Goal: Task Accomplishment & Management: Complete application form

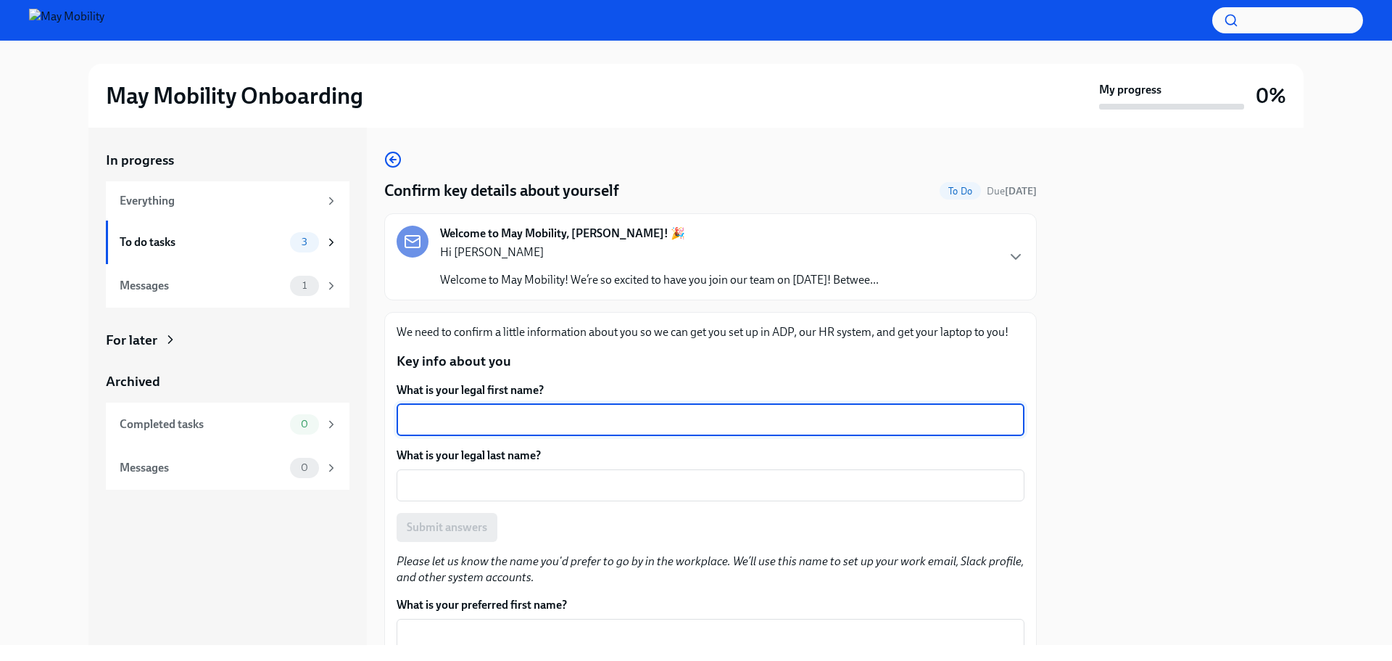
click at [557, 419] on textarea "What is your legal first name?" at bounding box center [710, 419] width 611 height 17
type textarea "Mark"
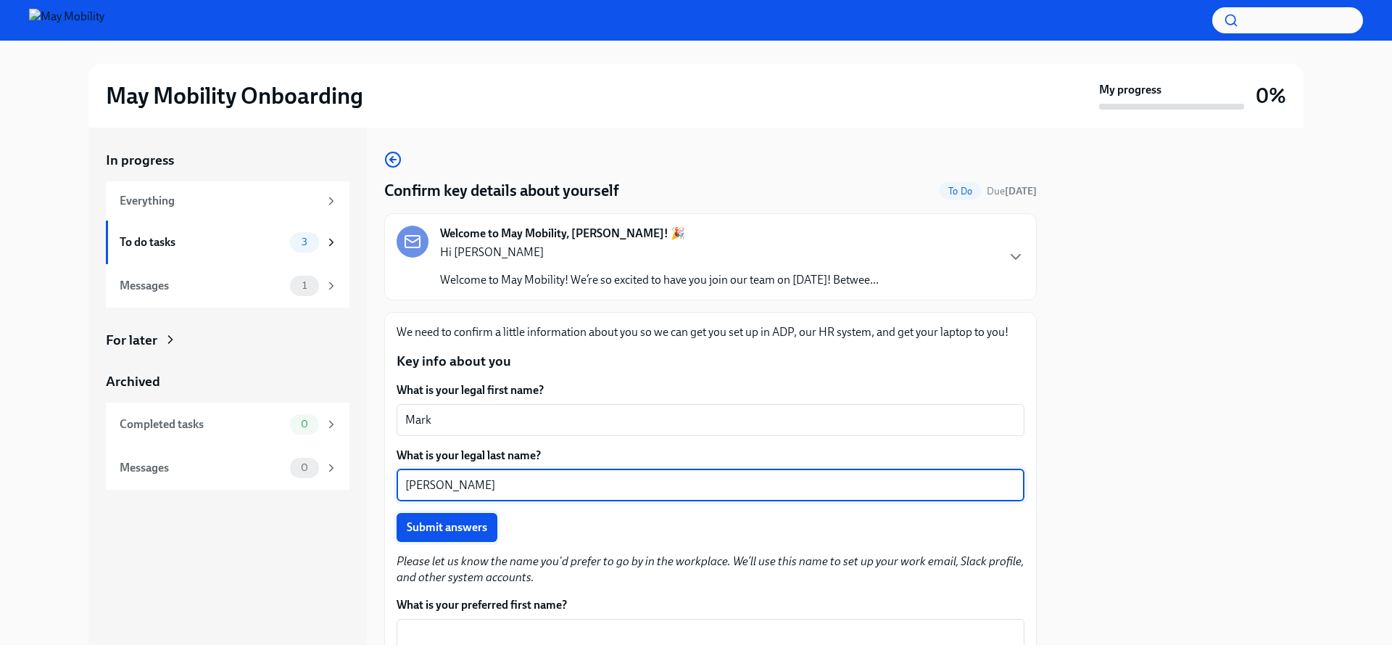
type textarea "[PERSON_NAME]"
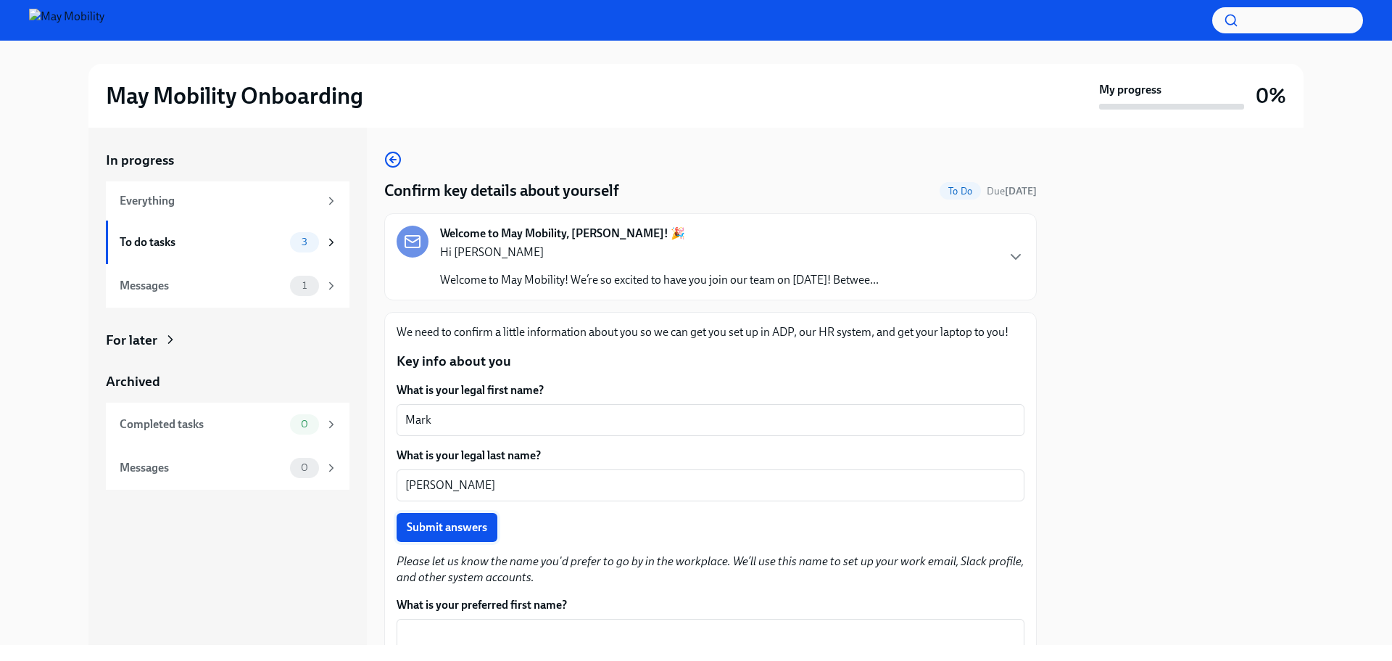
click at [439, 524] on span "Submit answers" at bounding box center [447, 527] width 80 height 15
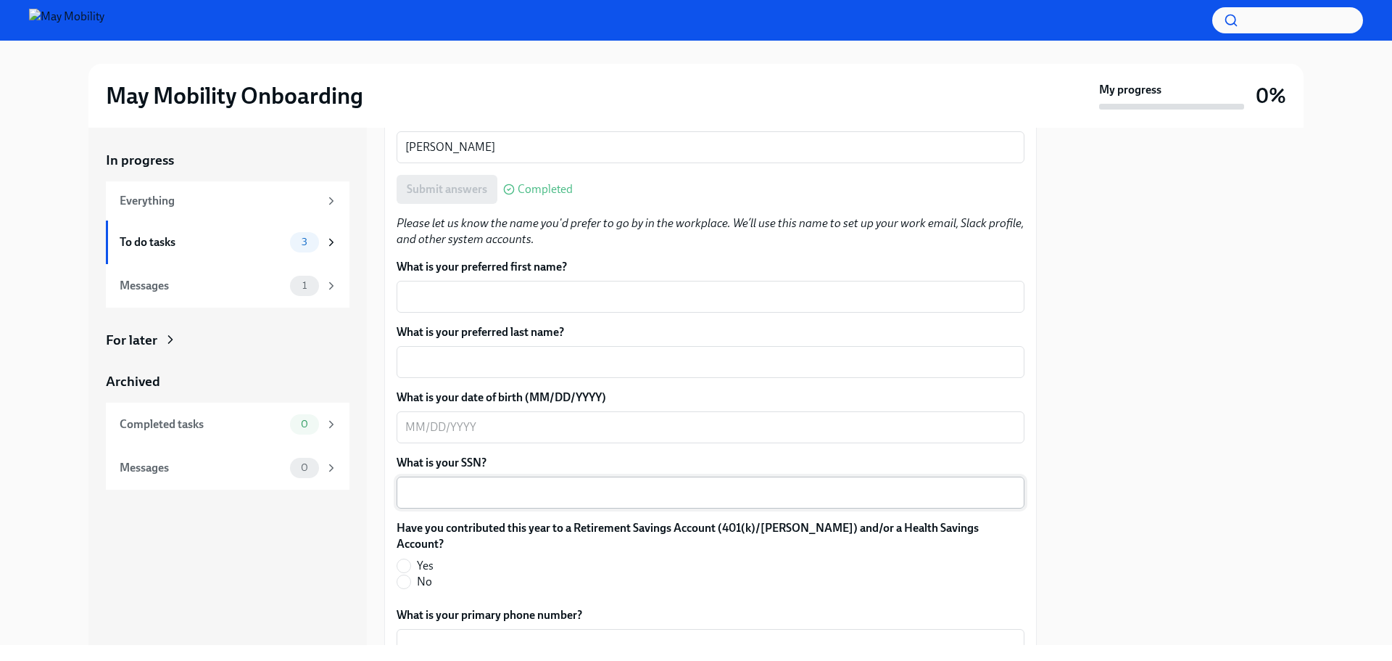
scroll to position [363, 0]
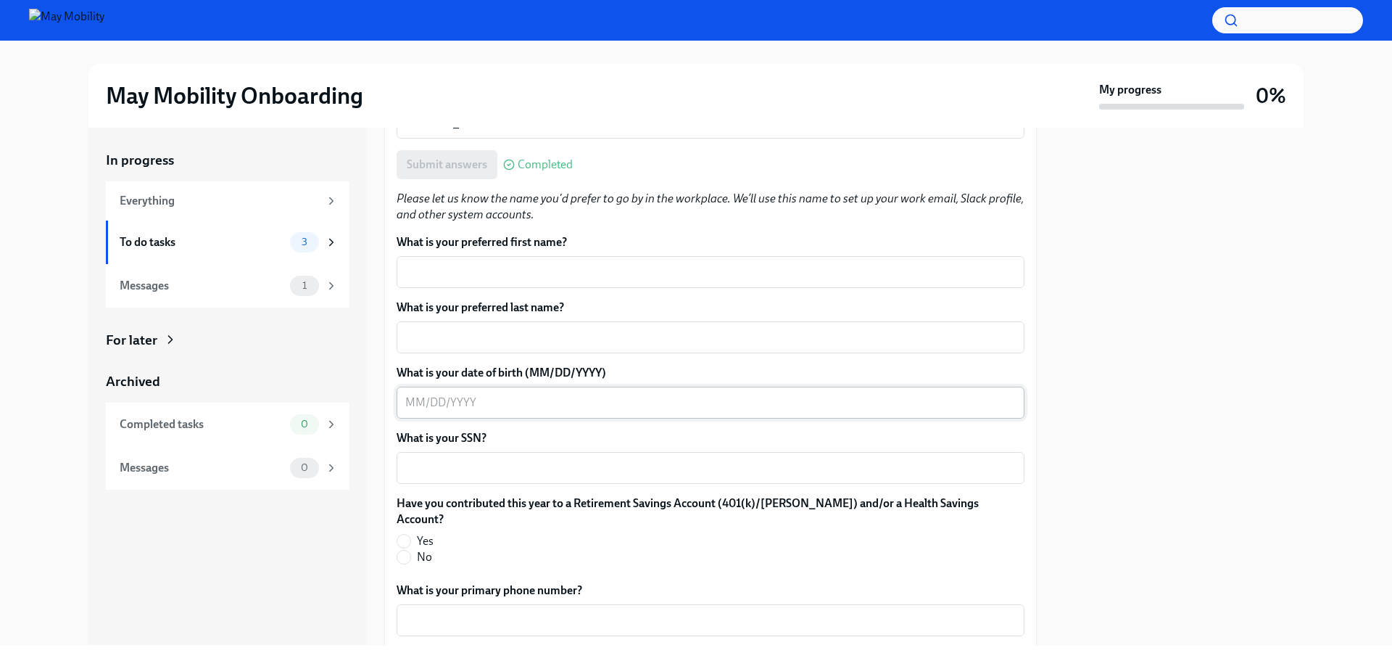
click at [453, 401] on textarea "What is your date of birth (MM/DD/YYYY)" at bounding box center [710, 402] width 611 height 17
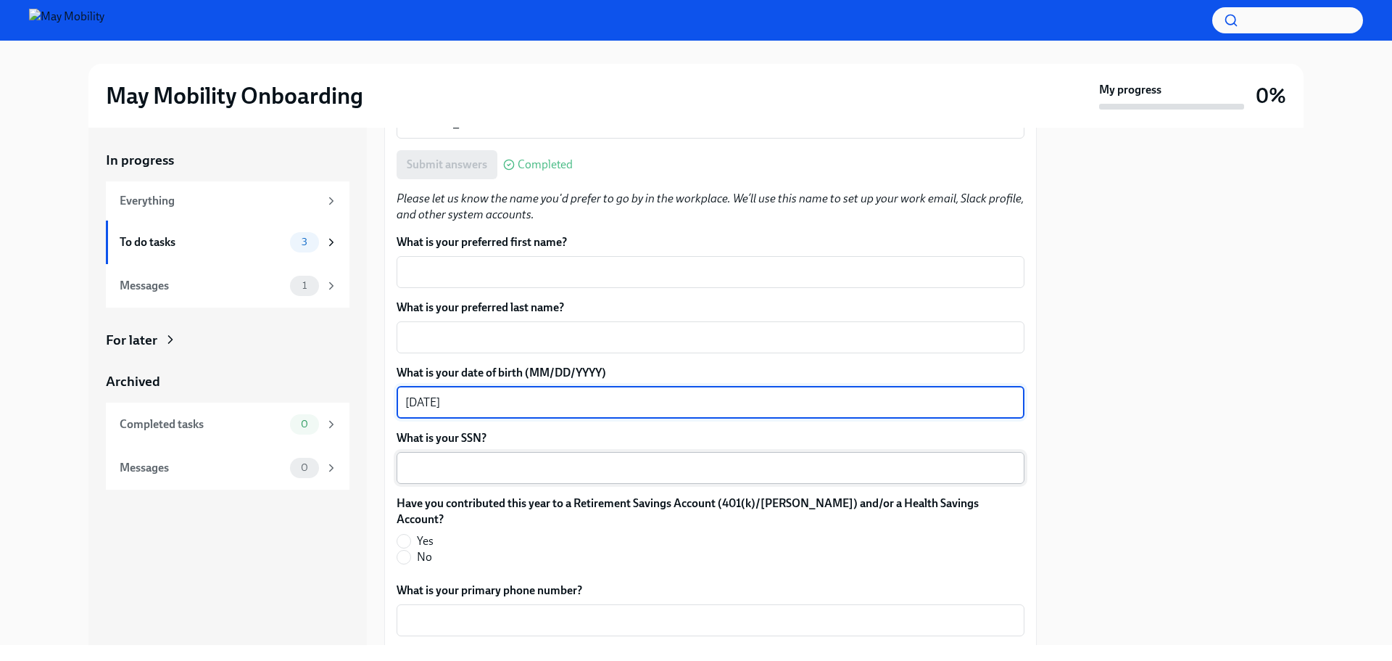
type textarea "[DATE]"
click at [450, 471] on textarea "What is your SSN?" at bounding box center [710, 467] width 611 height 17
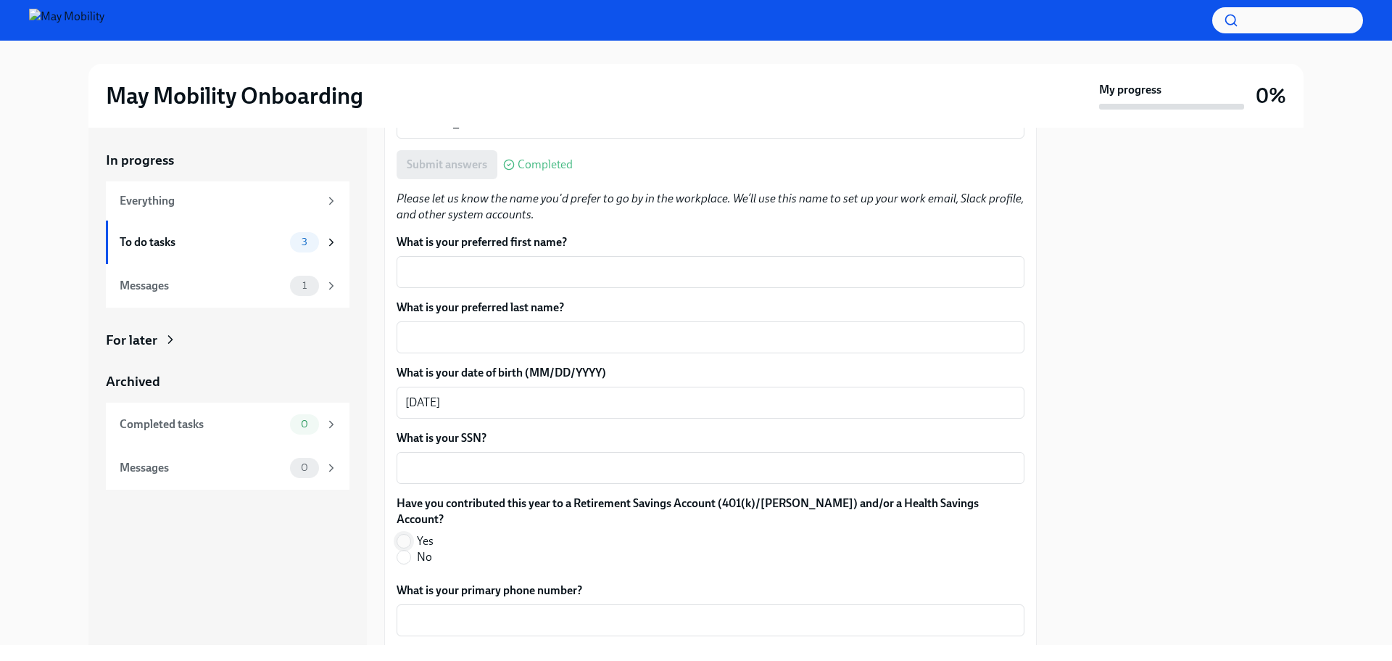
click at [405, 534] on input "Yes" at bounding box center [403, 540] width 13 height 13
radio input "true"
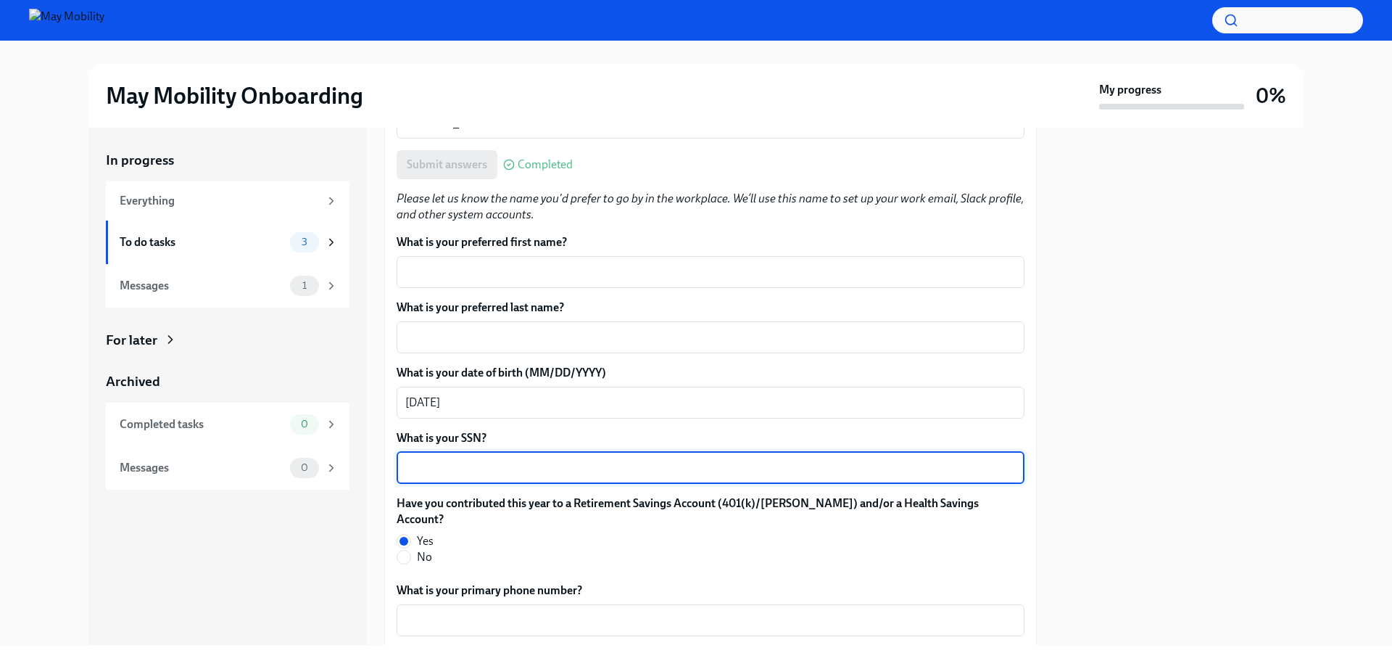
click at [445, 467] on textarea "What is your SSN?" at bounding box center [710, 467] width 611 height 17
type textarea "601128753"
click at [492, 611] on textarea "What is your primary phone number?" at bounding box center [710, 619] width 611 height 17
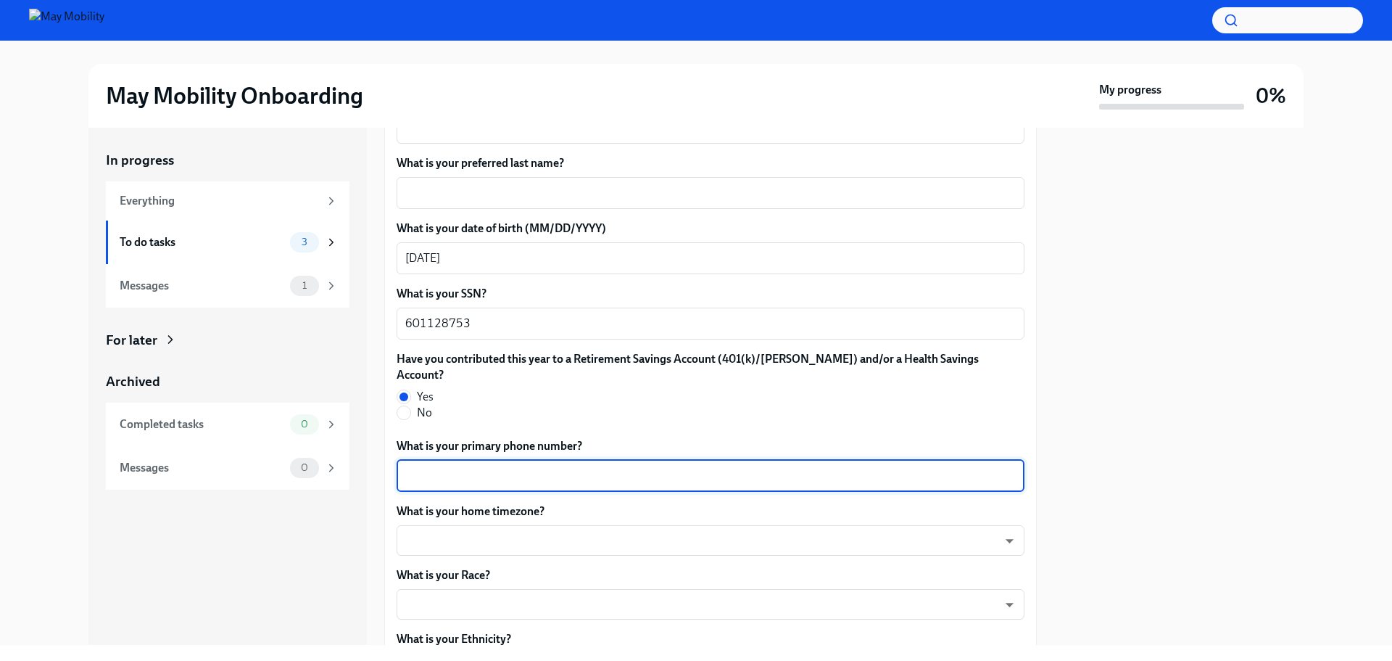
scroll to position [508, 0]
type textarea "3137018213"
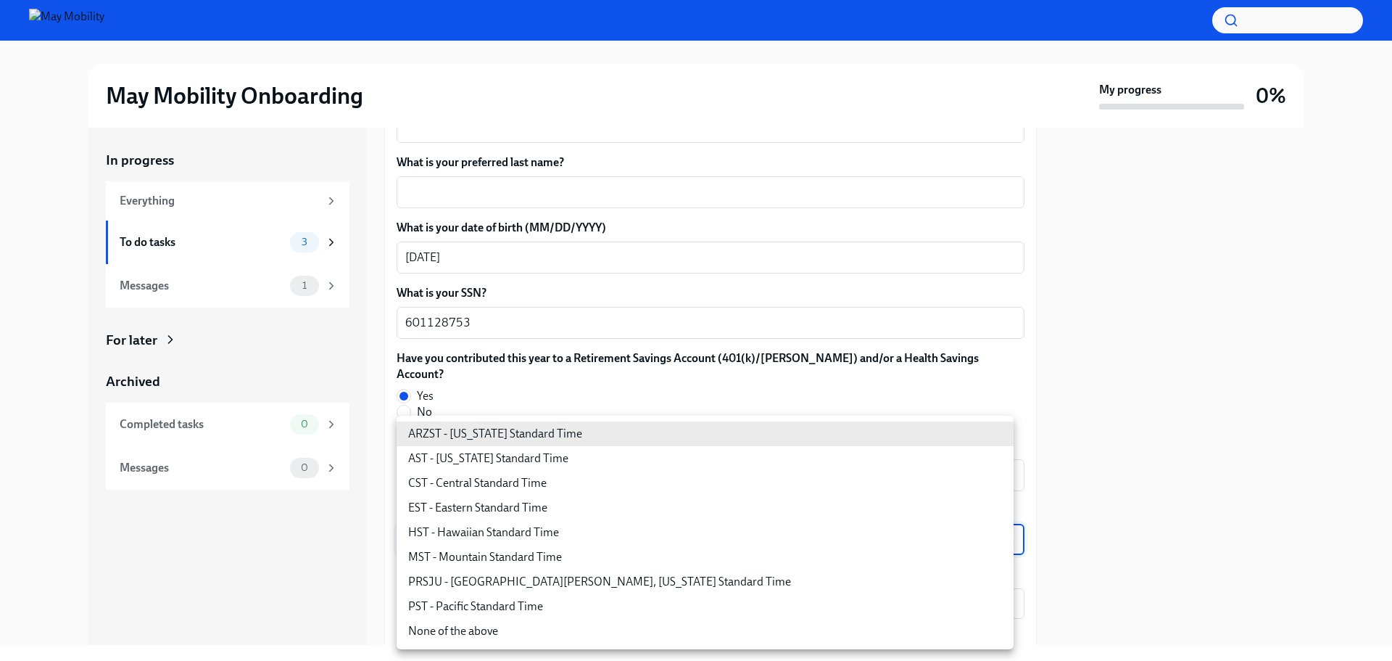
click at [495, 529] on body "May Mobility Onboarding My progress 0% In progress Everything To do tasks 3 Mes…" at bounding box center [696, 330] width 1392 height 661
click at [490, 507] on li "EST - Eastern Standard Time" at bounding box center [705, 507] width 617 height 25
type input "6ZodGxRMV"
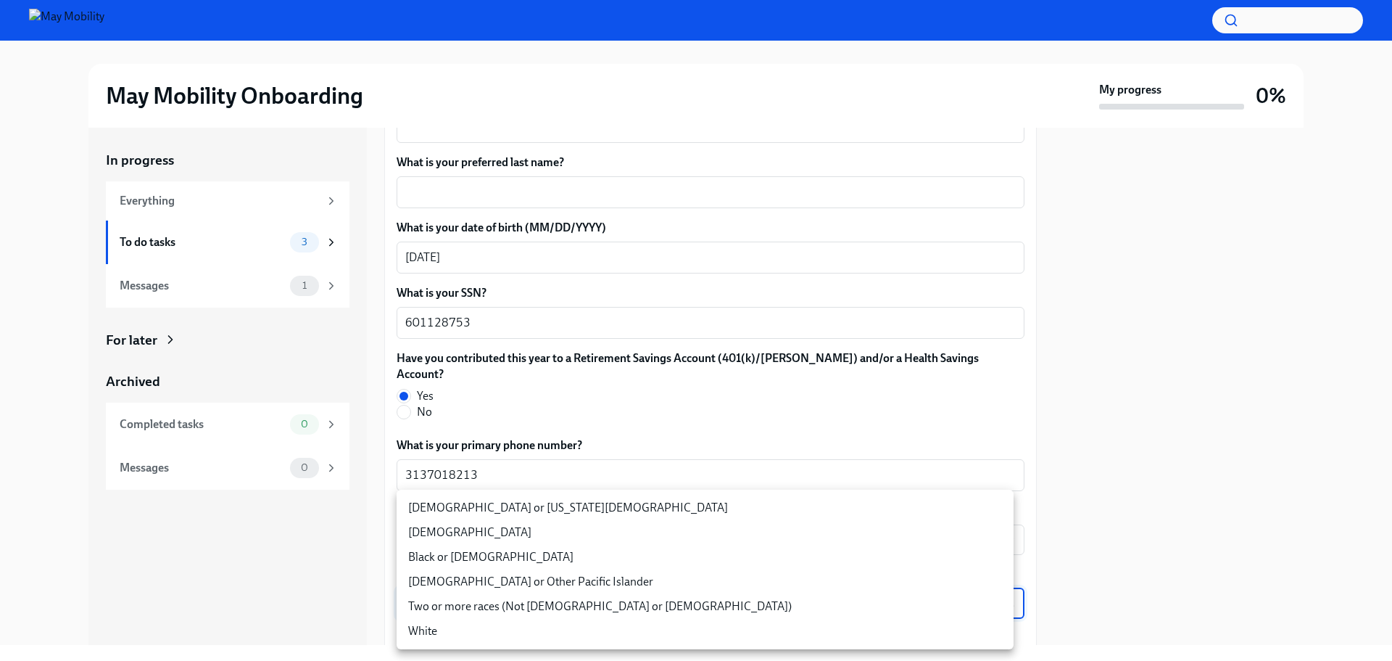
click at [497, 582] on body "May Mobility Onboarding My progress 0% In progress Everything To do tasks 3 Mes…" at bounding box center [696, 330] width 1392 height 661
click at [499, 606] on li "Two or more races (Not [DEMOGRAPHIC_DATA] or [DEMOGRAPHIC_DATA])" at bounding box center [705, 606] width 617 height 25
type input "nEovPvf8W"
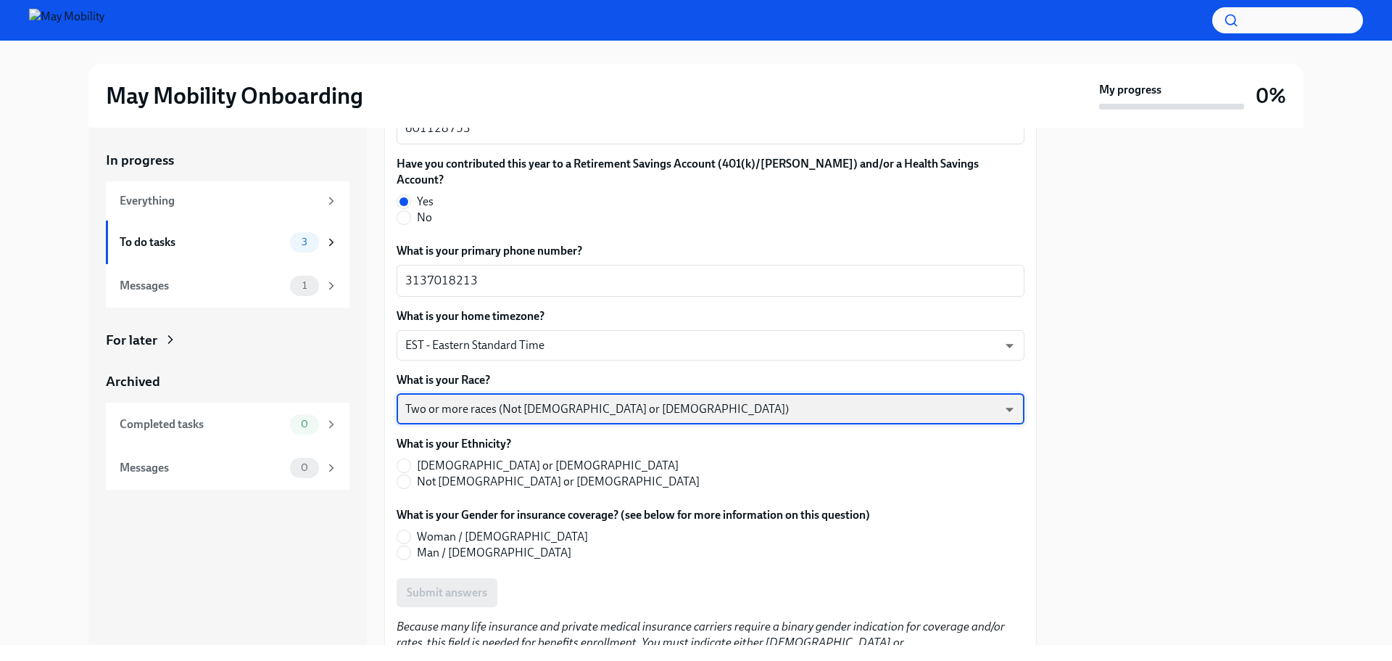
scroll to position [725, 0]
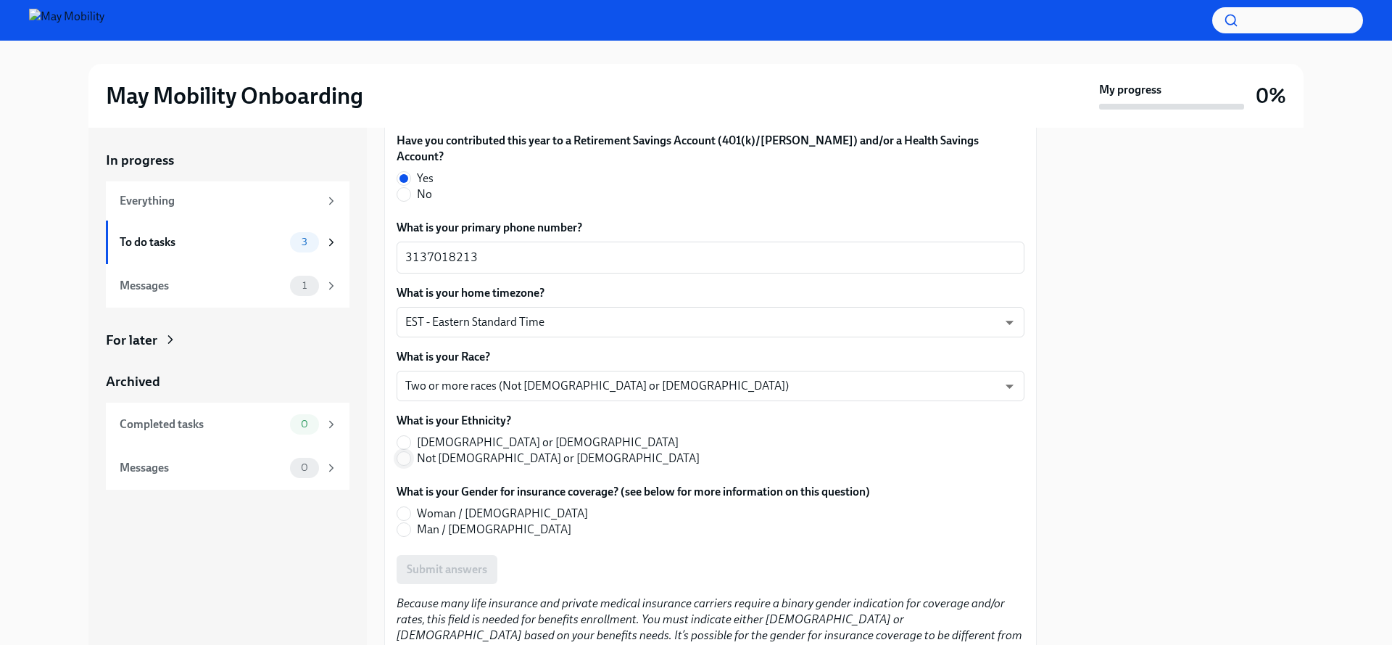
click at [405, 452] on input "Not [DEMOGRAPHIC_DATA] or [DEMOGRAPHIC_DATA]" at bounding box center [403, 458] width 13 height 13
radio input "true"
click at [399, 523] on input "Man / [DEMOGRAPHIC_DATA]" at bounding box center [403, 529] width 13 height 13
radio input "true"
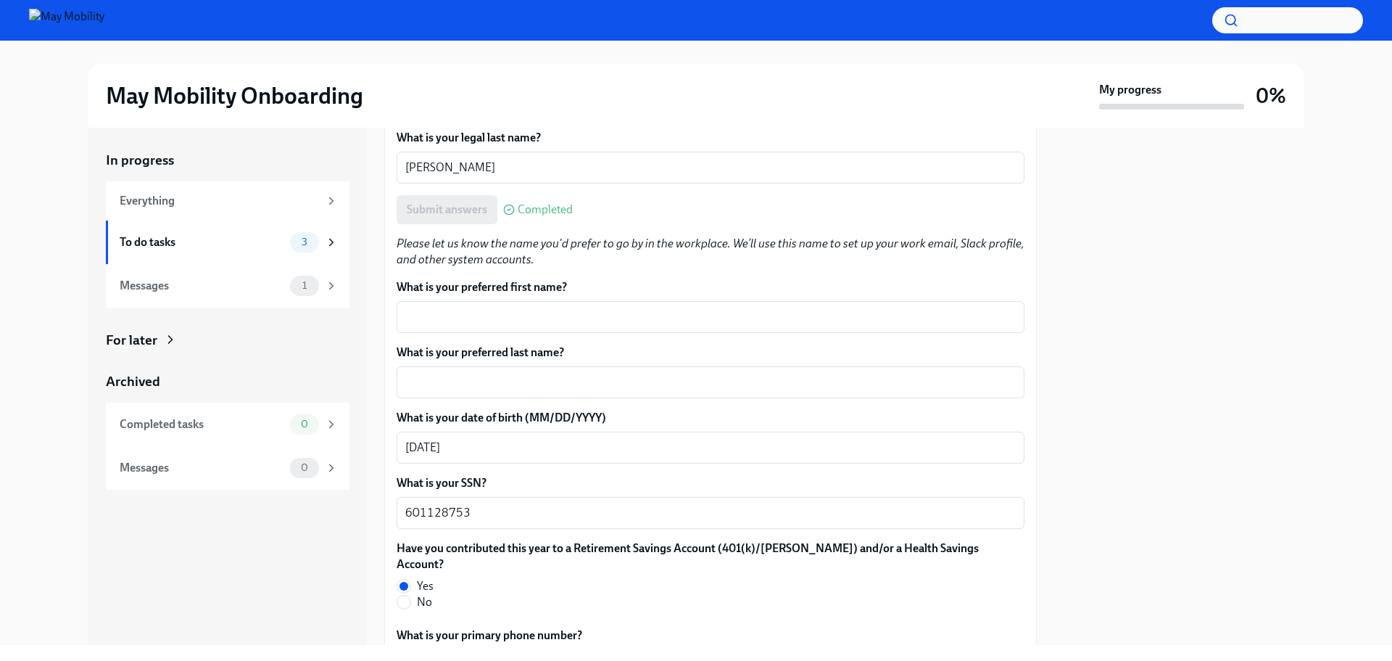
scroll to position [290, 0]
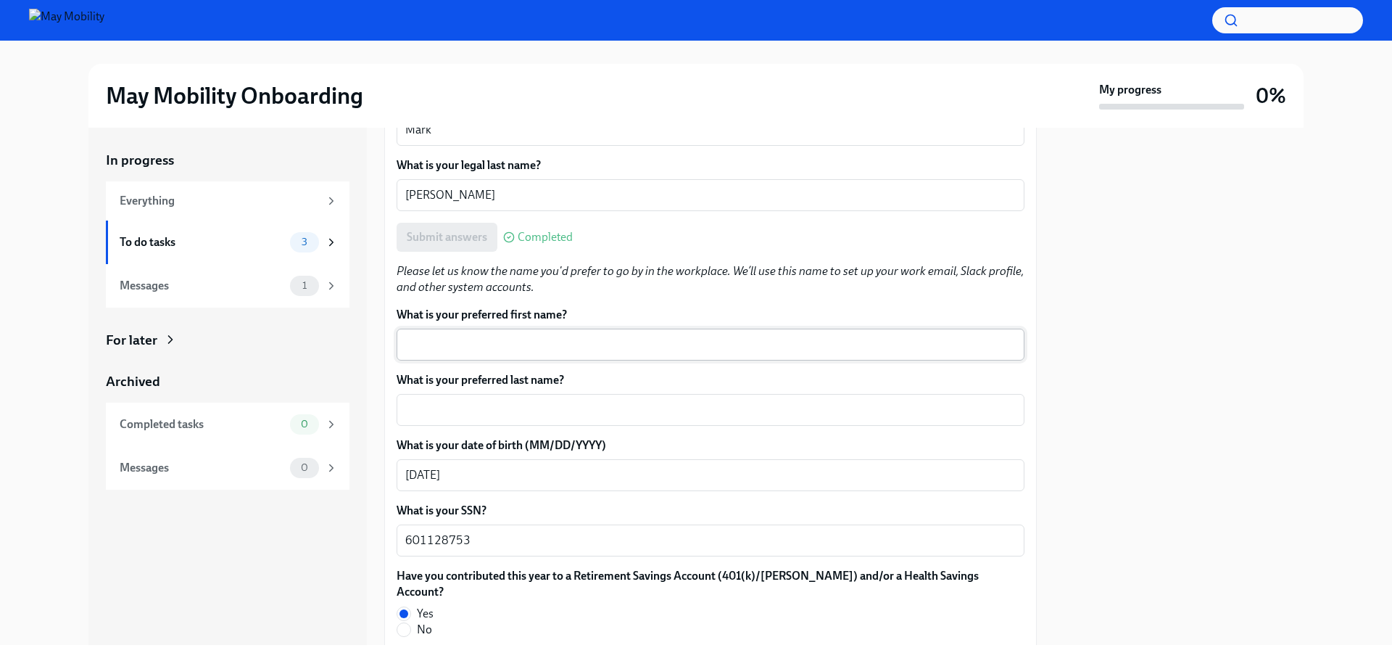
click at [476, 336] on textarea "What is your preferred first name?" at bounding box center [710, 344] width 611 height 17
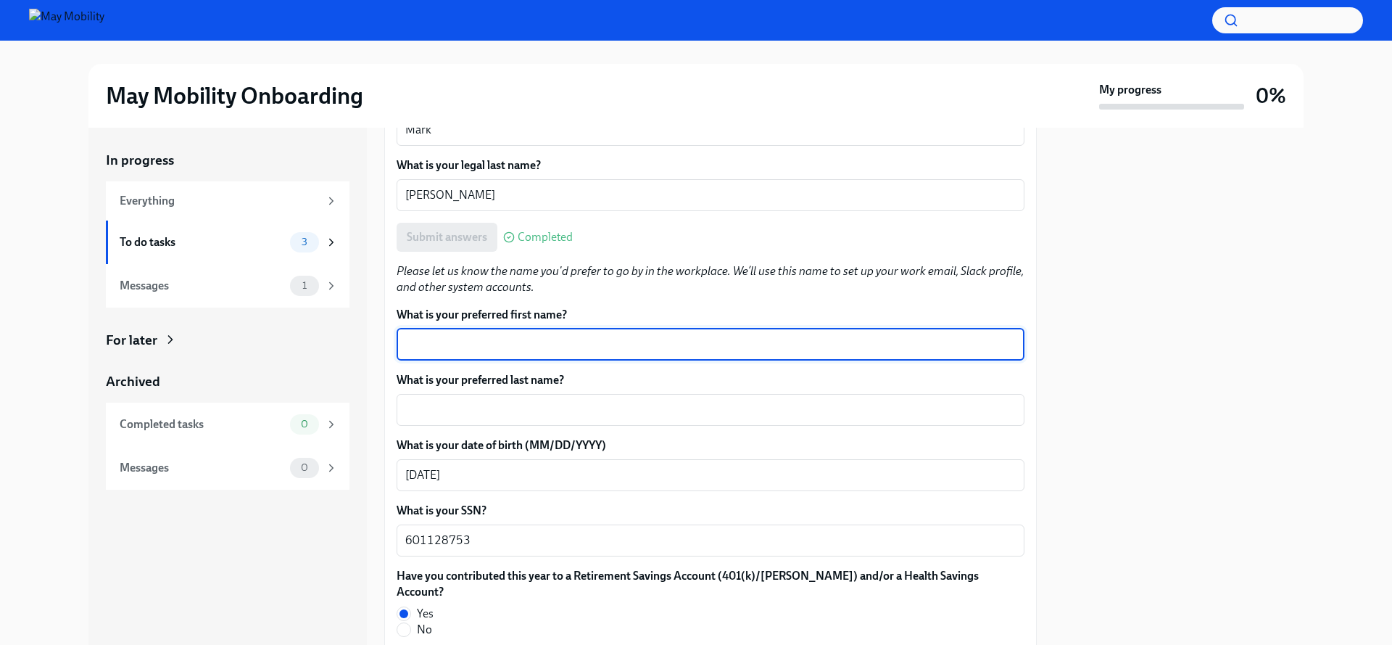
type textarea "M"
type textarea "m"
type textarea "Mark"
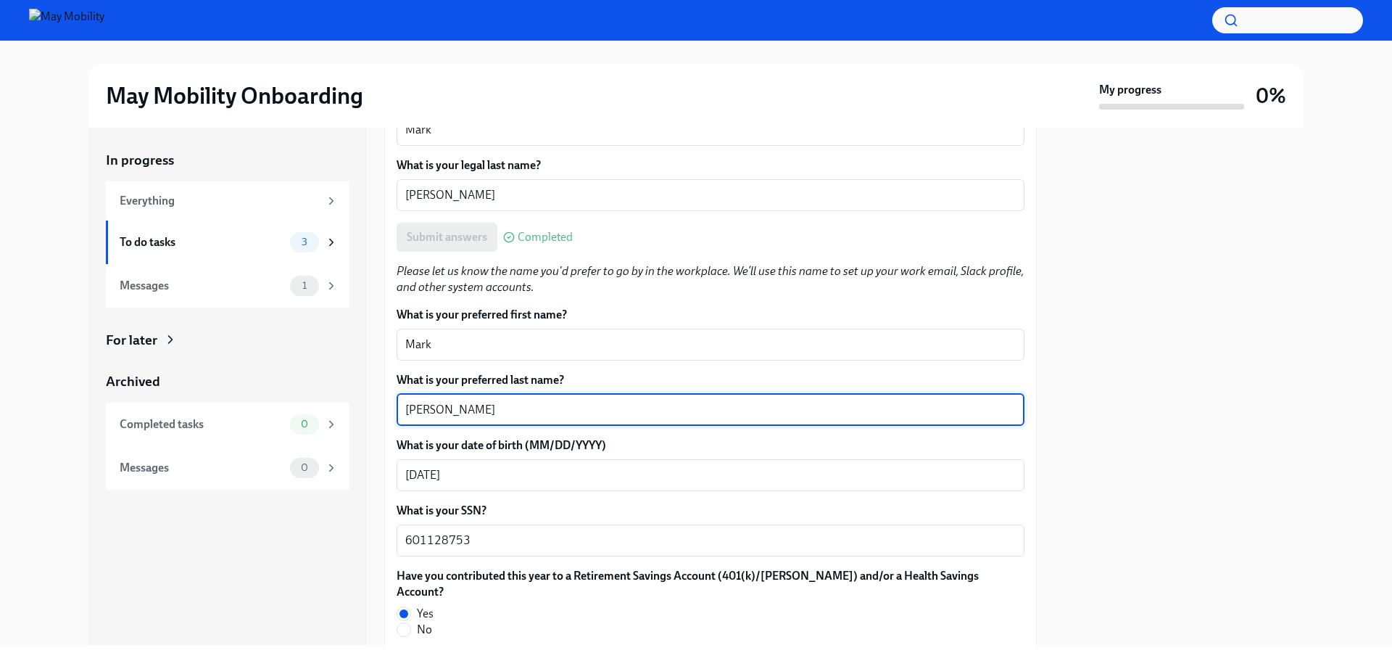
type textarea "[PERSON_NAME]"
click at [1087, 293] on div at bounding box center [1178, 386] width 249 height 517
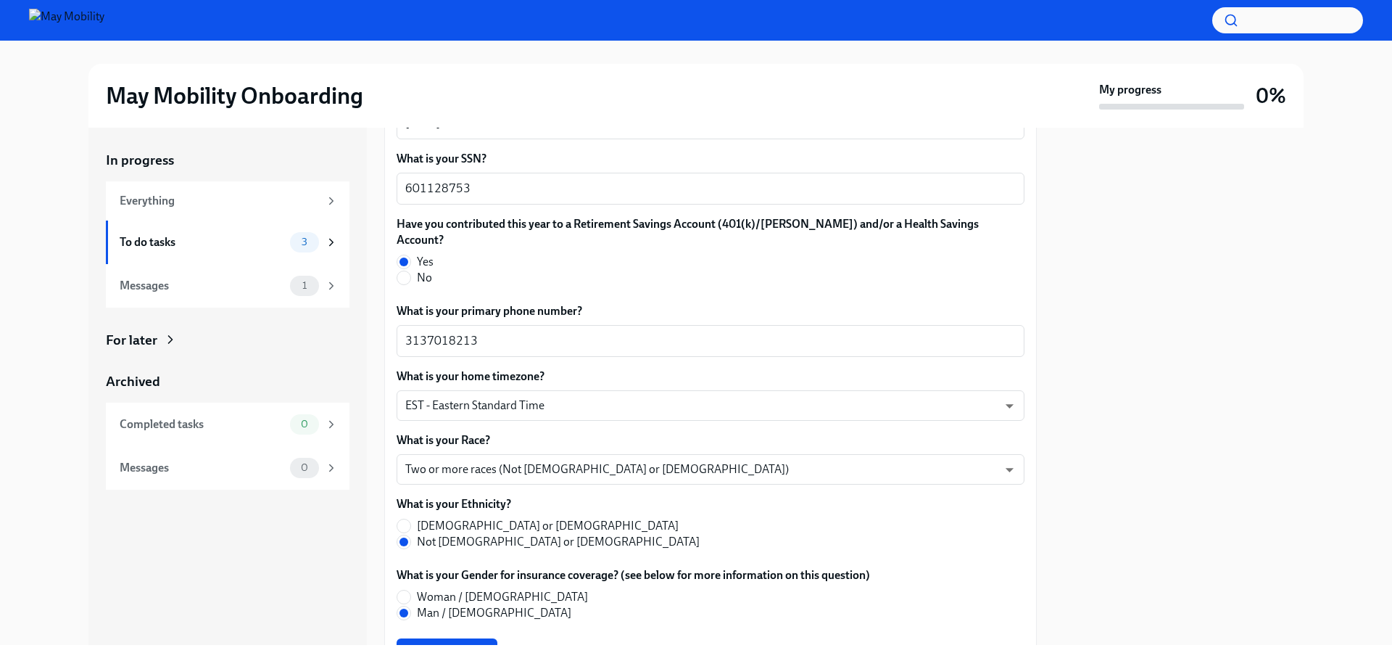
scroll to position [870, 0]
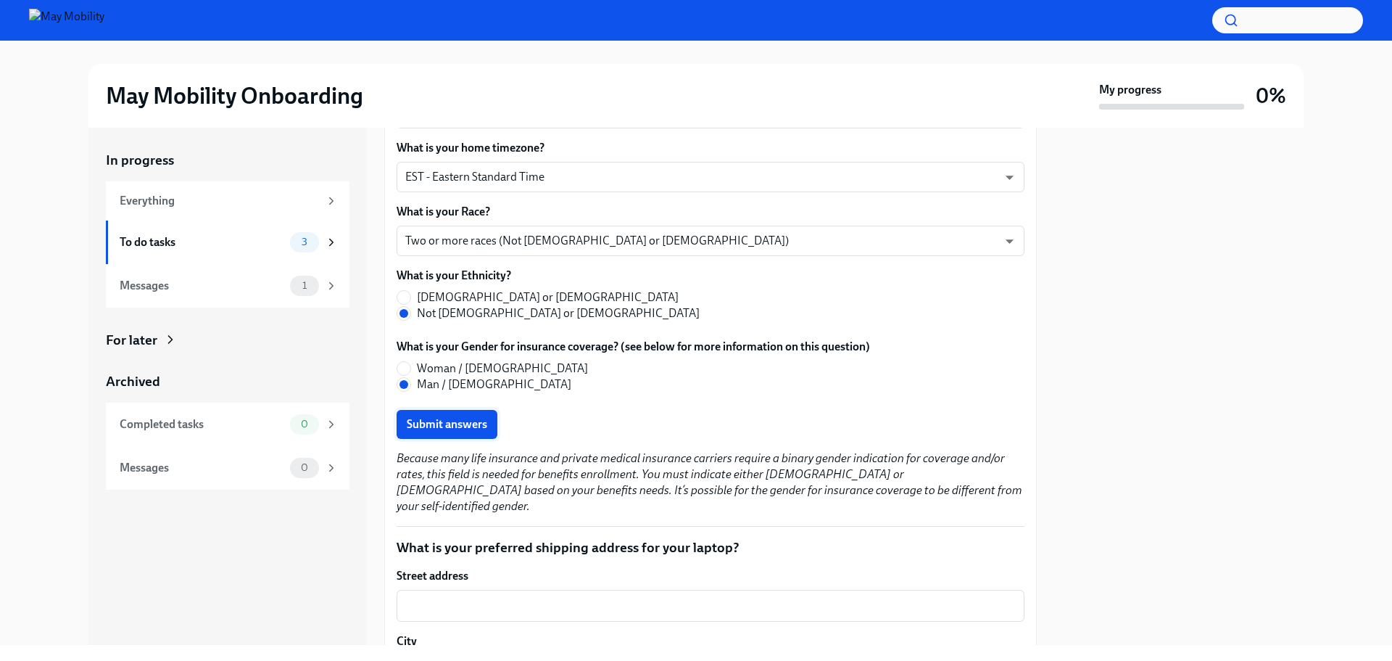
click at [453, 417] on span "Submit answers" at bounding box center [447, 424] width 80 height 15
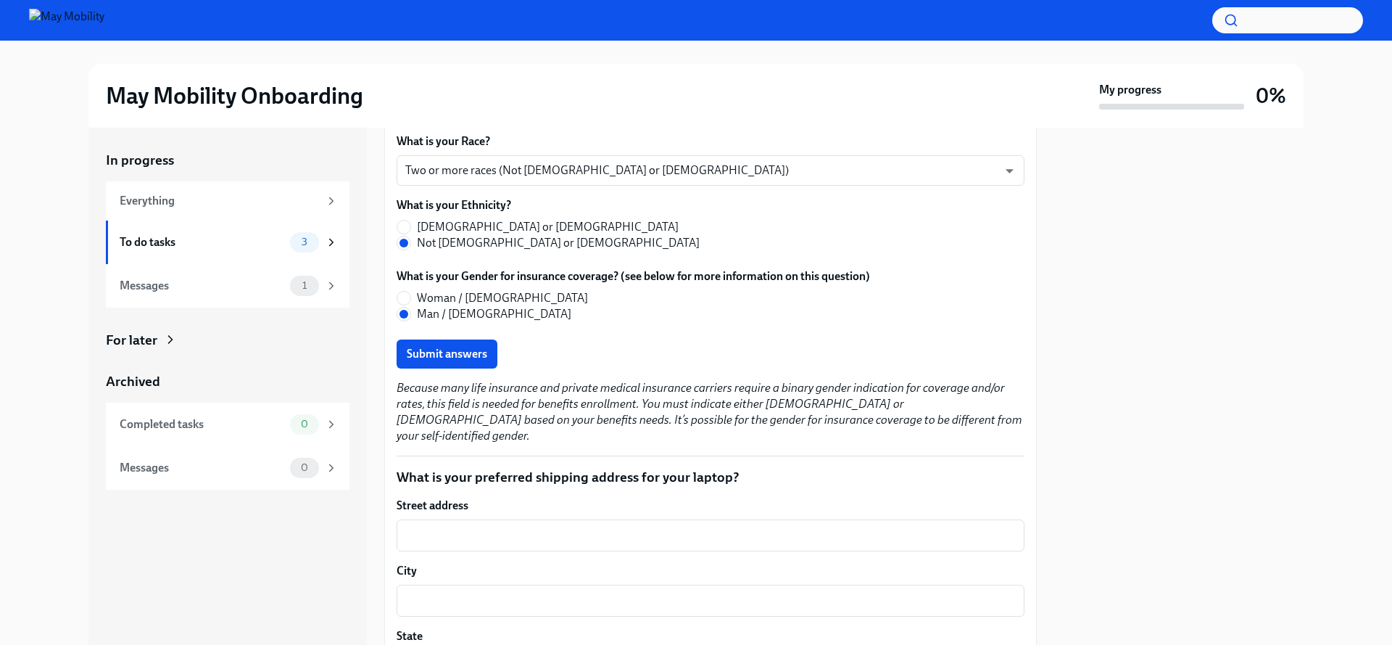
scroll to position [1088, 0]
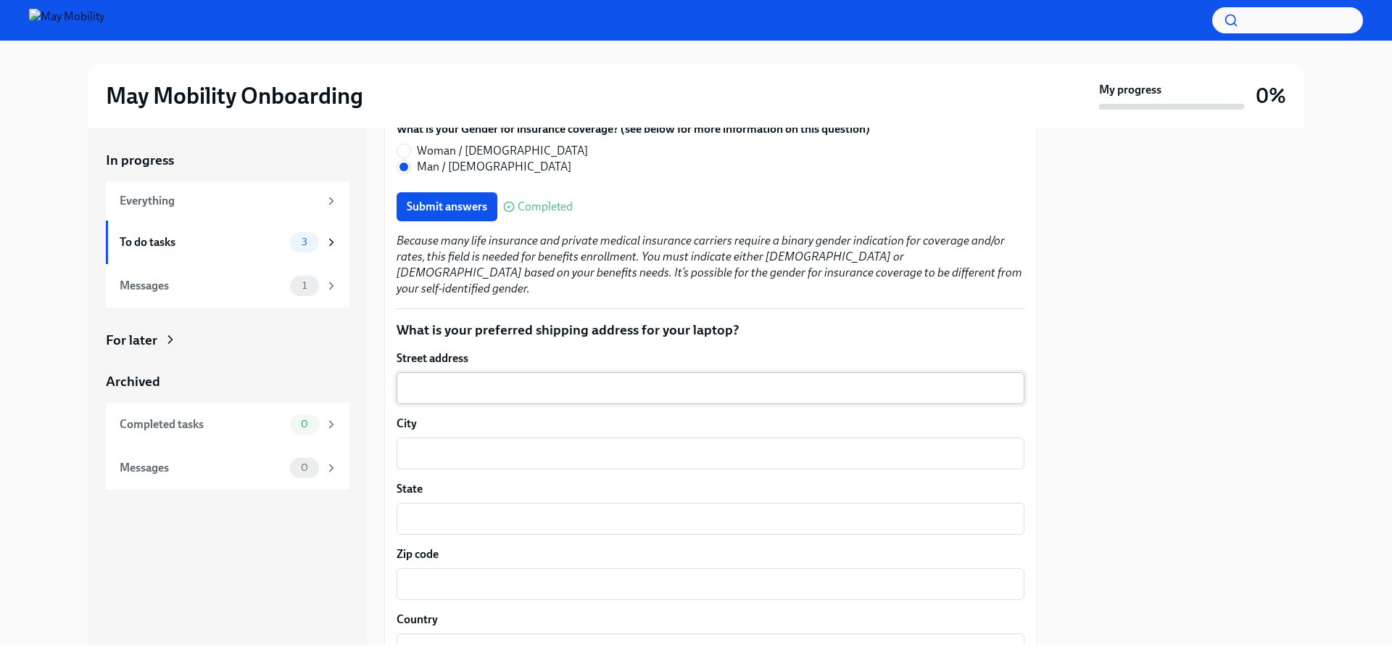
click at [442, 379] on textarea "Street address" at bounding box center [710, 387] width 611 height 17
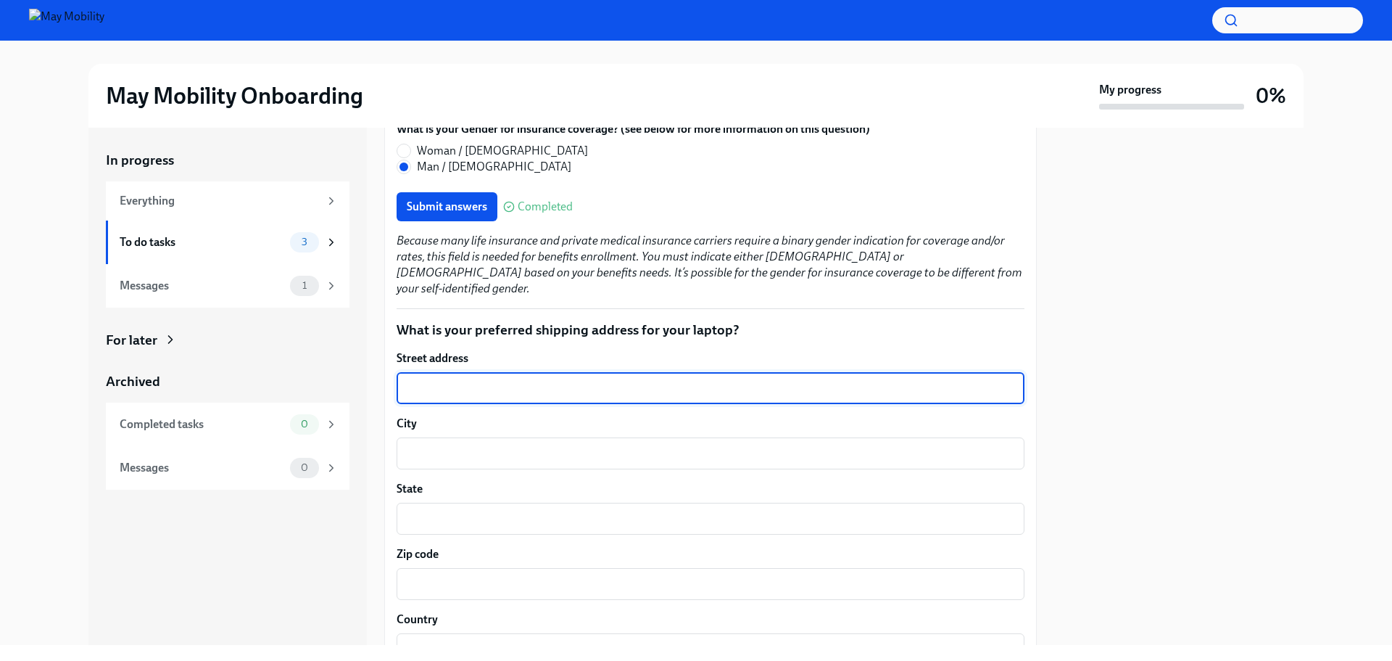
type textarea "1"
type textarea "[STREET_ADDRESS]"
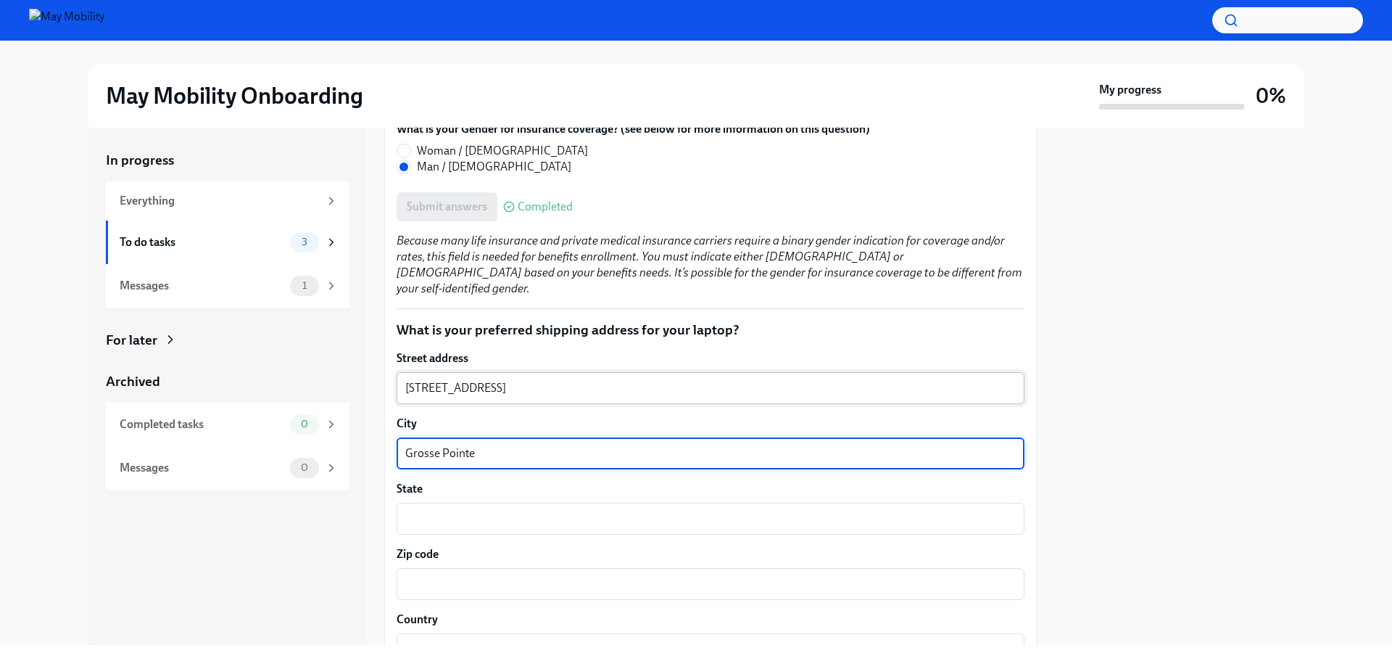
type textarea "Grosse Pointe"
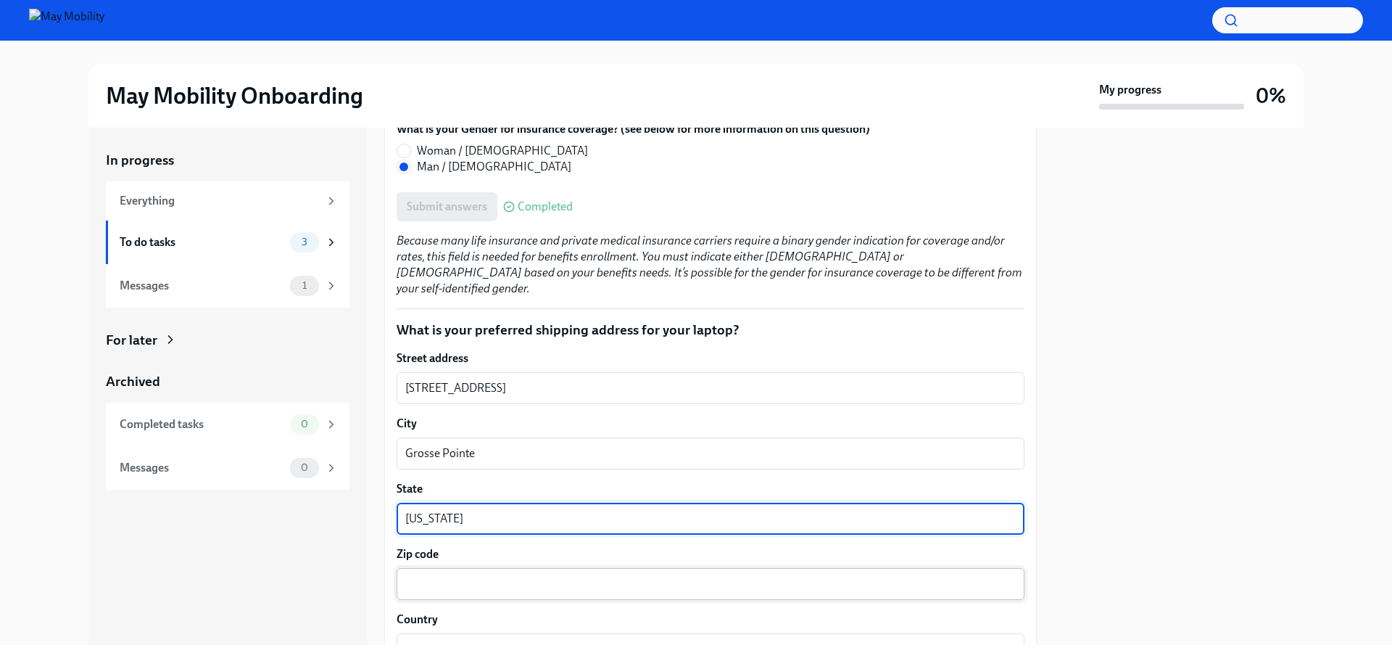
type textarea "[US_STATE]"
click at [454, 575] on textarea "Zip code" at bounding box center [710, 583] width 611 height 17
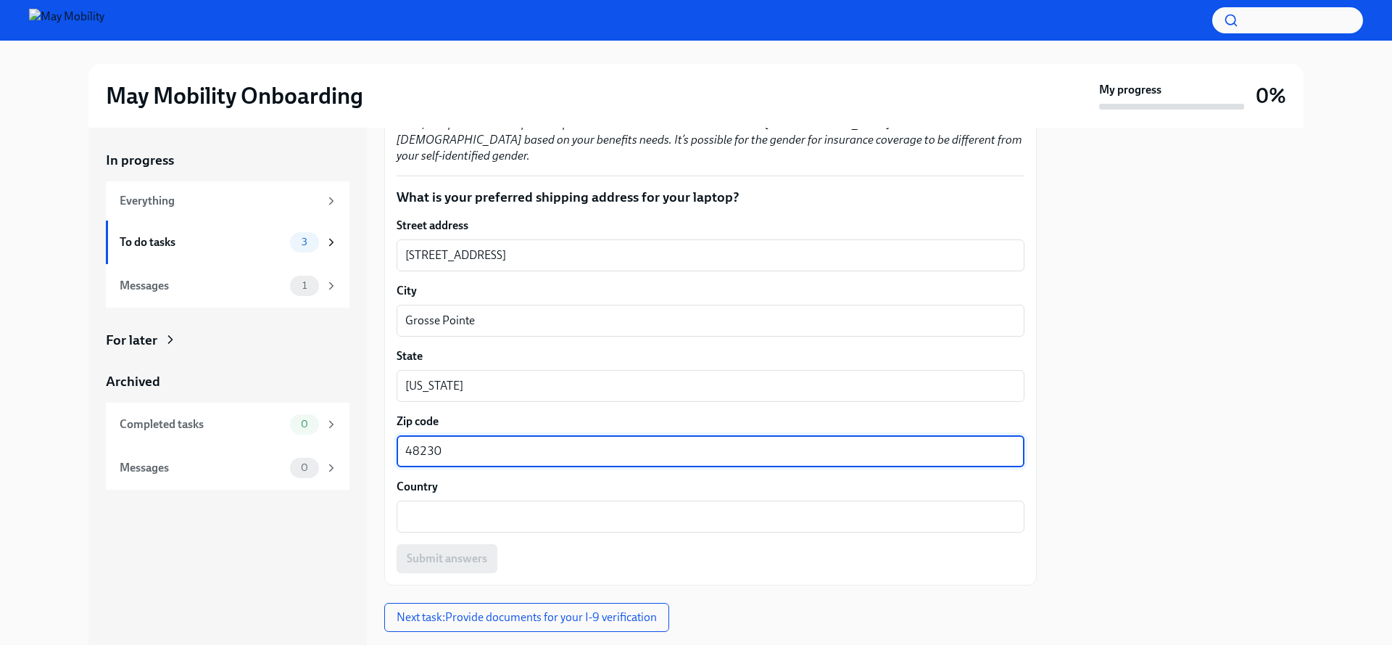
scroll to position [1222, 0]
type textarea "48230"
click at [462, 506] on textarea "Country" at bounding box center [710, 514] width 611 height 17
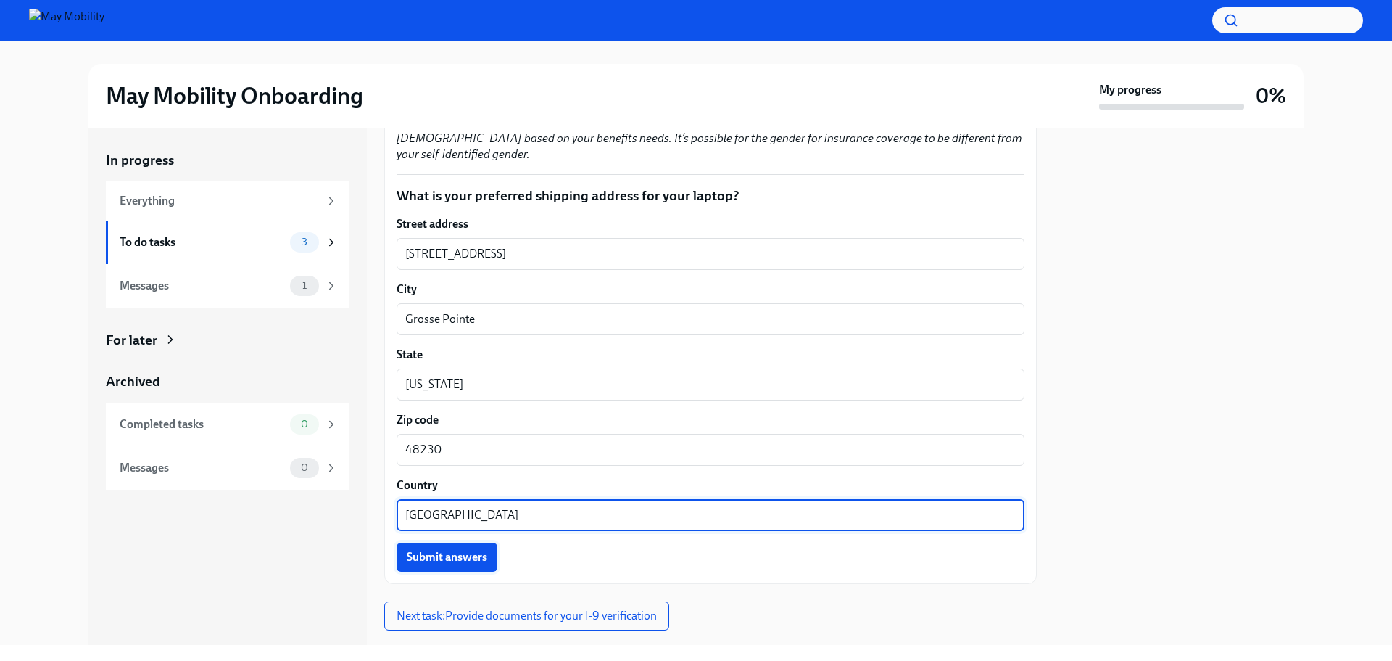
type textarea "[GEOGRAPHIC_DATA]"
click at [443, 550] on span "Submit answers" at bounding box center [447, 557] width 80 height 15
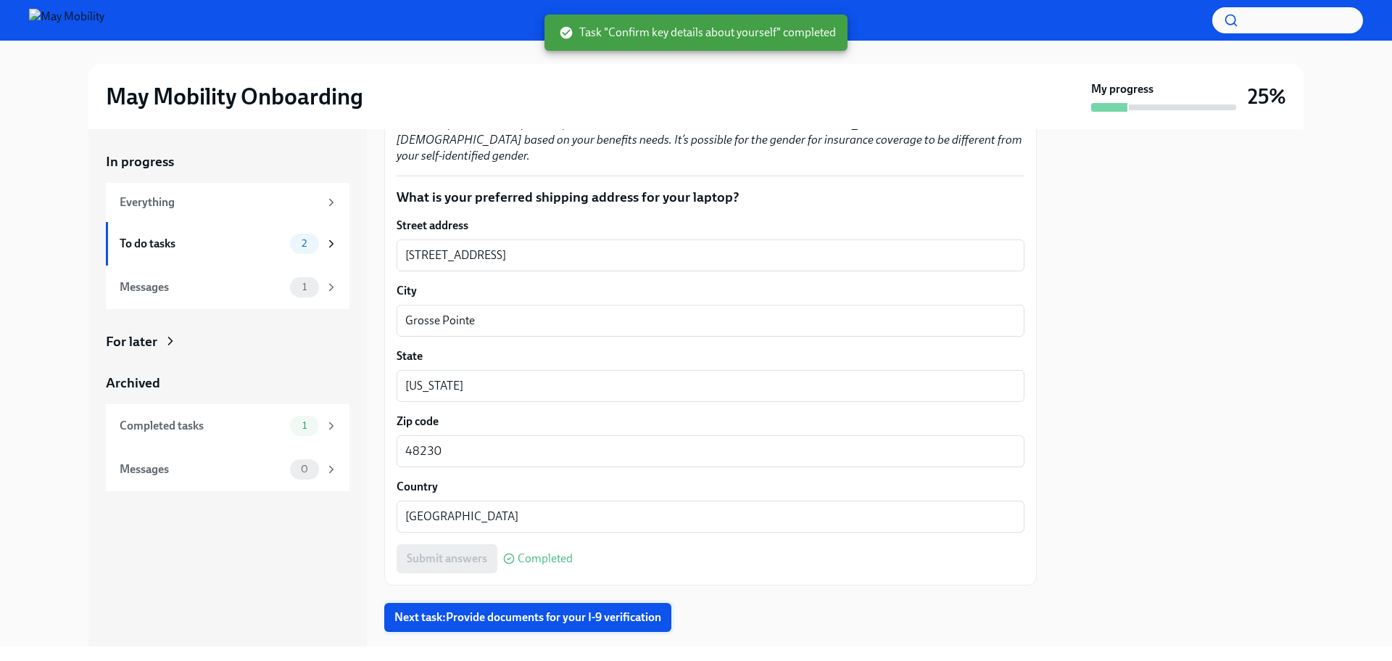
click at [555, 610] on span "Next task : Provide documents for your I-9 verification" at bounding box center [527, 617] width 267 height 15
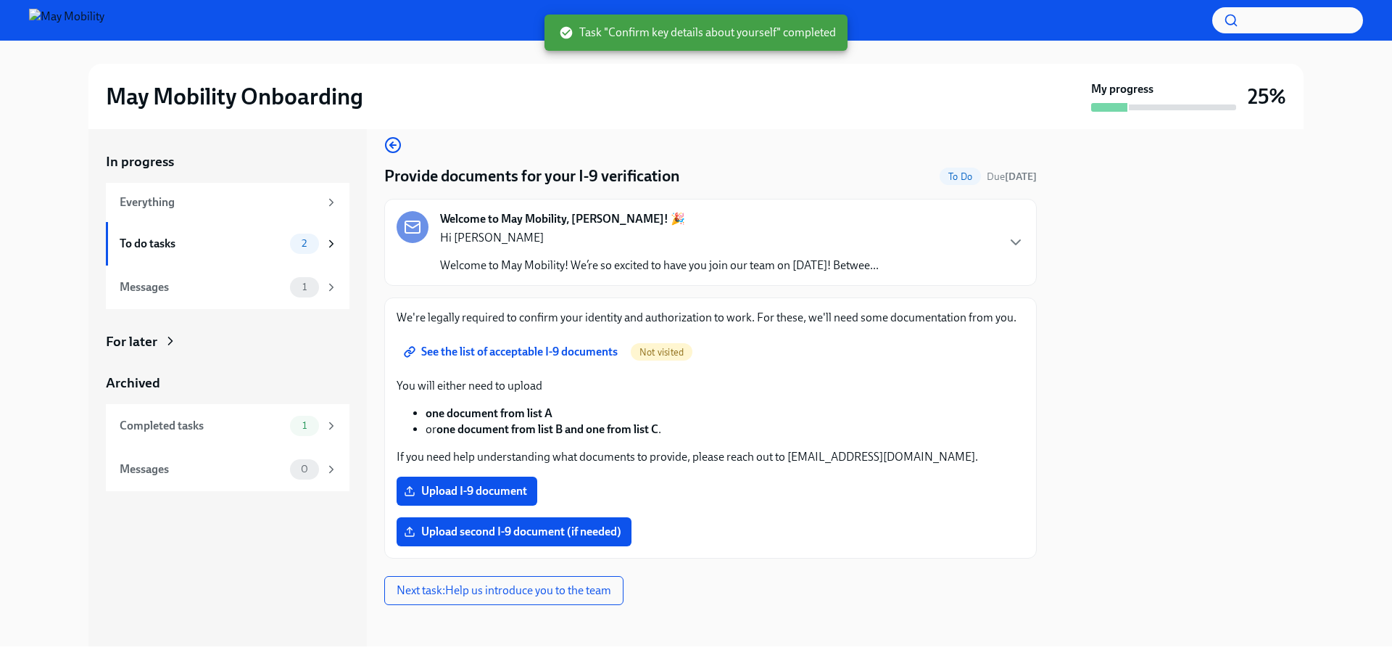
scroll to position [21, 0]
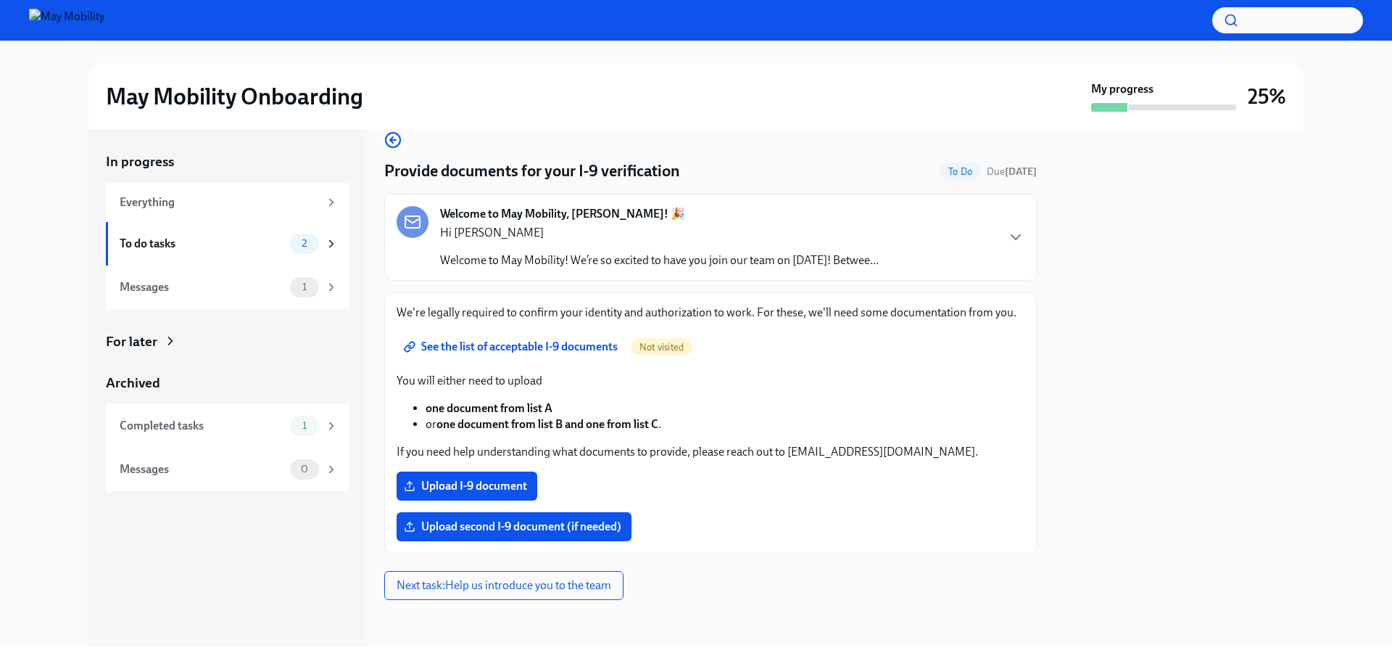
click at [550, 344] on span "See the list of acceptable I-9 documents" at bounding box center [512, 346] width 211 height 15
click at [482, 482] on span "Upload I-9 document" at bounding box center [467, 486] width 120 height 15
click at [0, 0] on input "Upload I-9 document" at bounding box center [0, 0] width 0 height 0
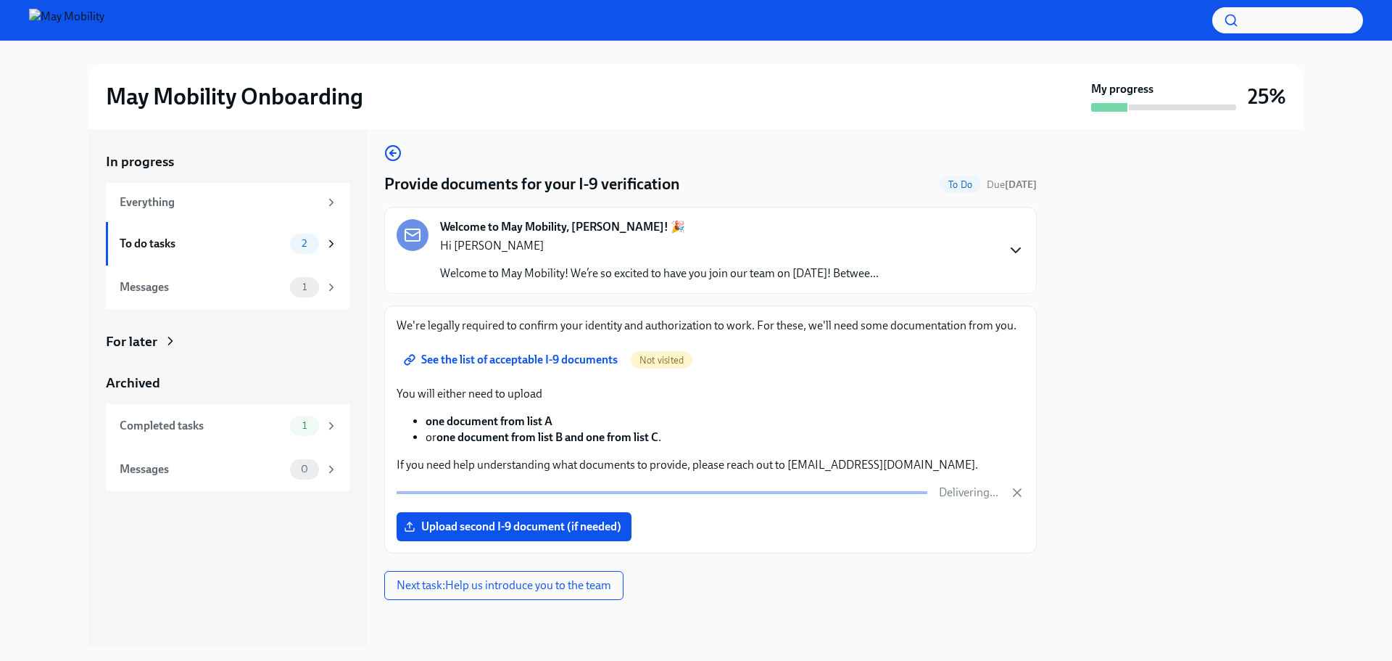
click at [1012, 252] on icon "button" at bounding box center [1016, 250] width 9 height 4
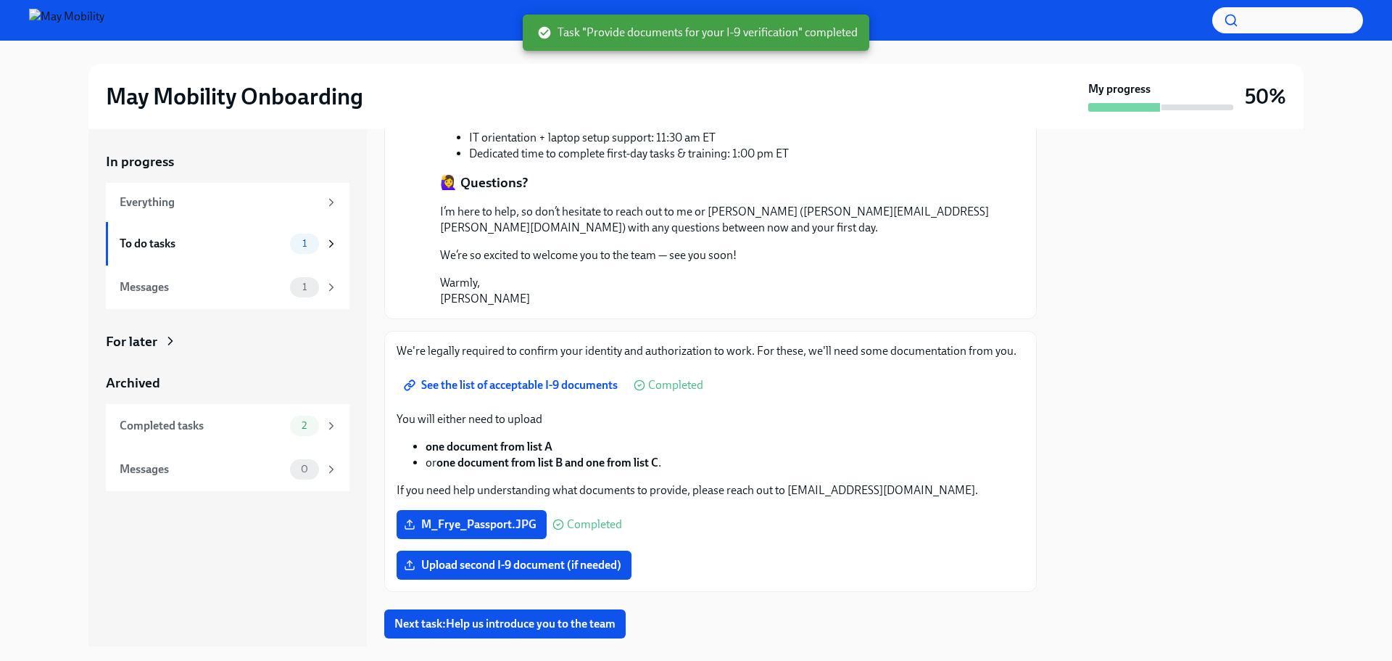
scroll to position [1020, 0]
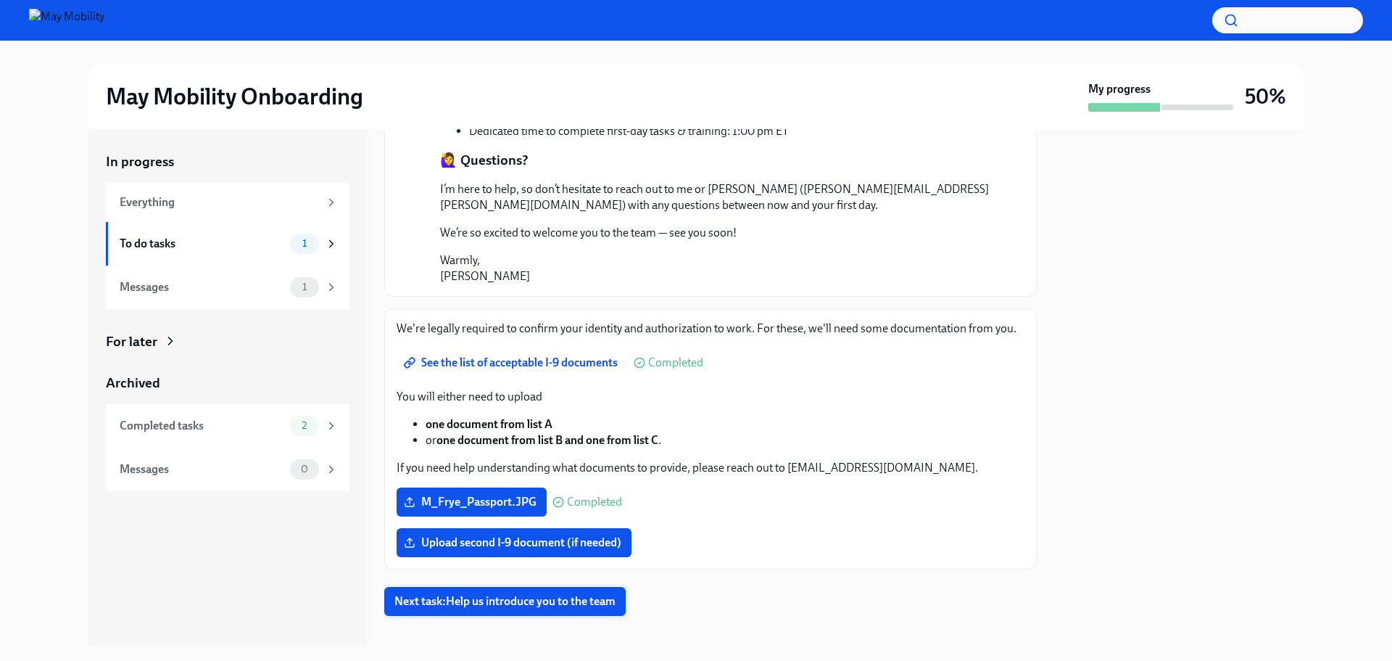
click at [565, 594] on span "Next task : Help us introduce you to the team" at bounding box center [504, 601] width 221 height 15
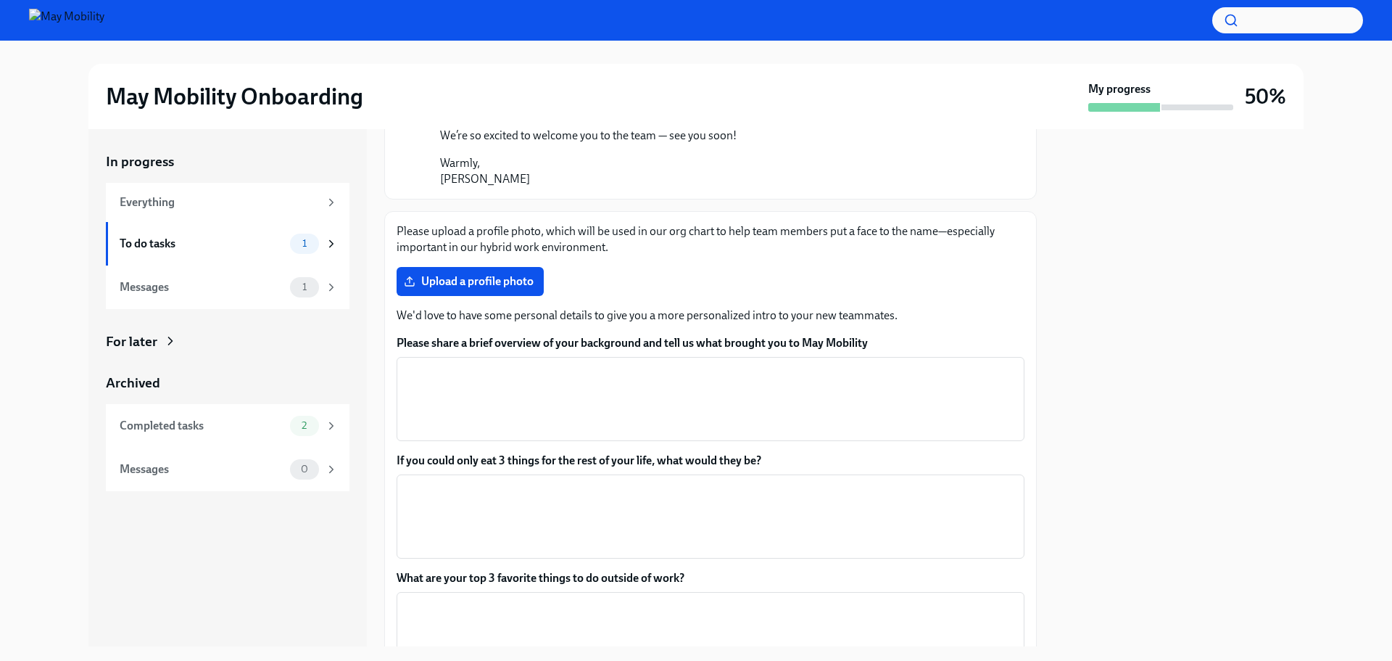
scroll to position [1160, 0]
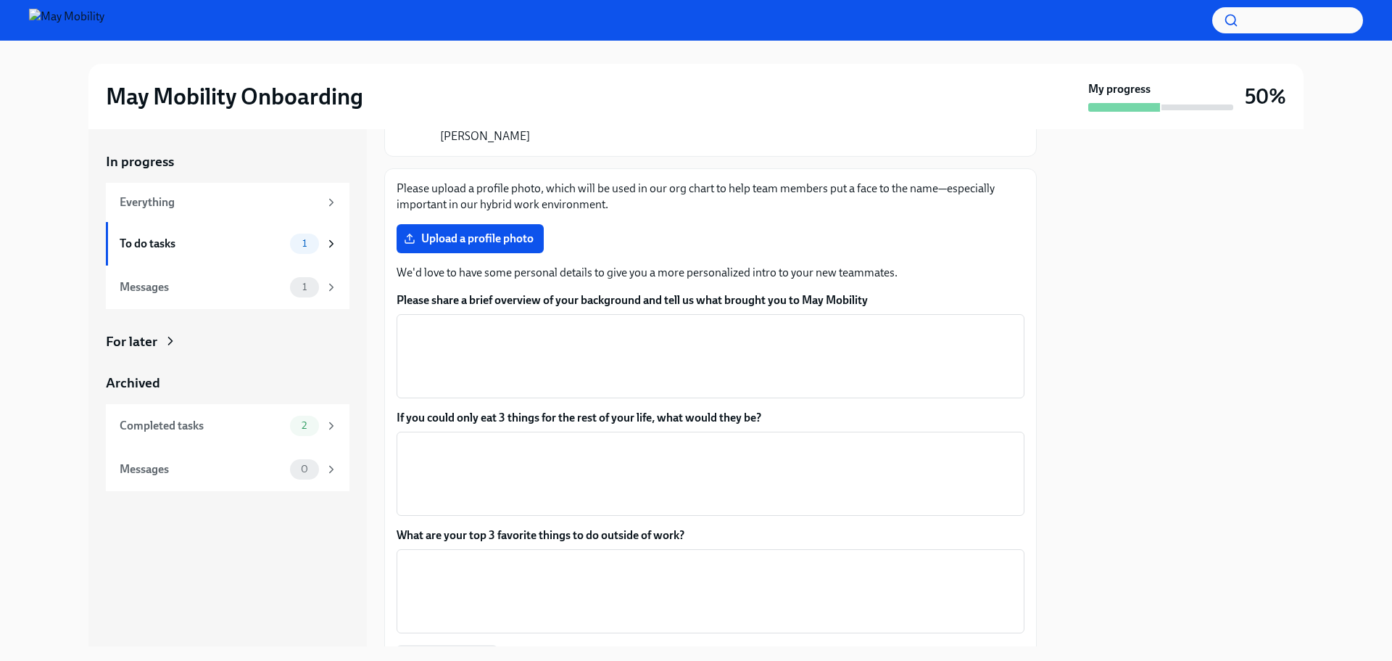
click at [1232, 329] on div at bounding box center [1178, 387] width 249 height 517
click at [720, 556] on textarea "What are your top 3 favorite things to do outside of work?" at bounding box center [710, 591] width 611 height 70
click at [477, 231] on span "Upload a profile photo" at bounding box center [470, 238] width 127 height 15
click at [0, 0] on input "Upload a profile photo" at bounding box center [0, 0] width 0 height 0
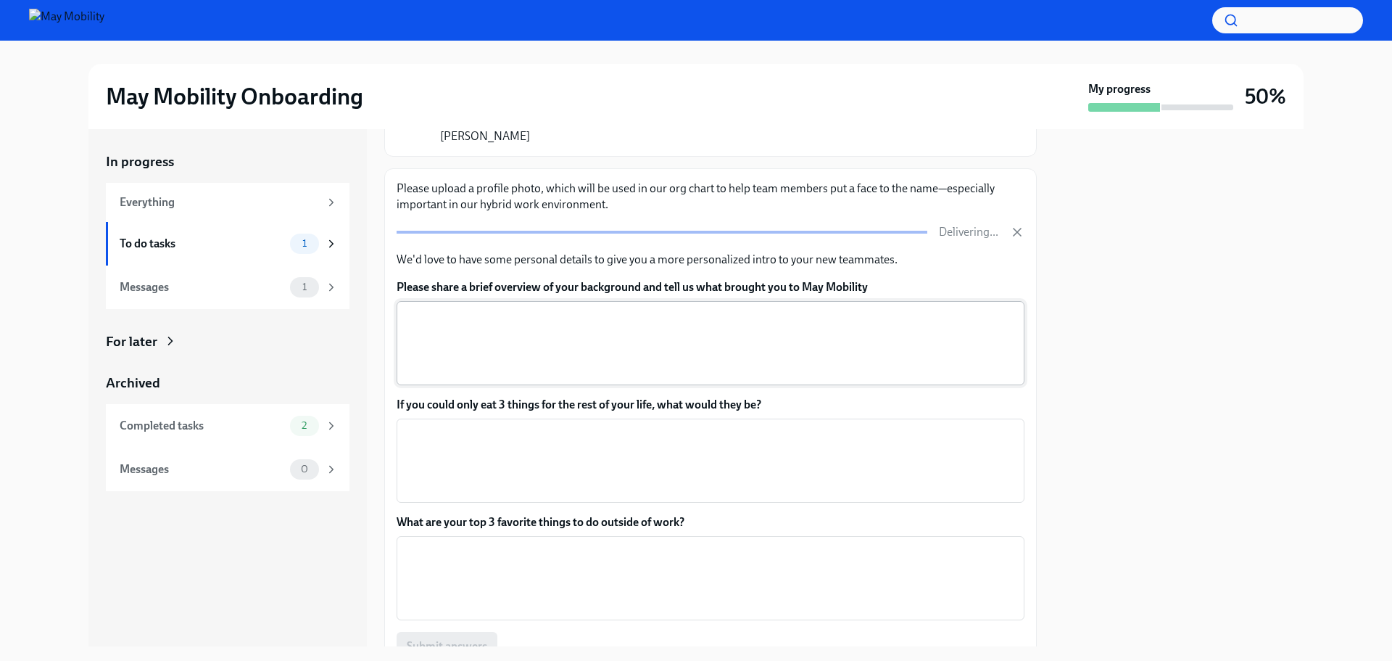
click at [619, 313] on textarea "Please share a brief overview of your background and tell us what brought you t…" at bounding box center [710, 343] width 611 height 70
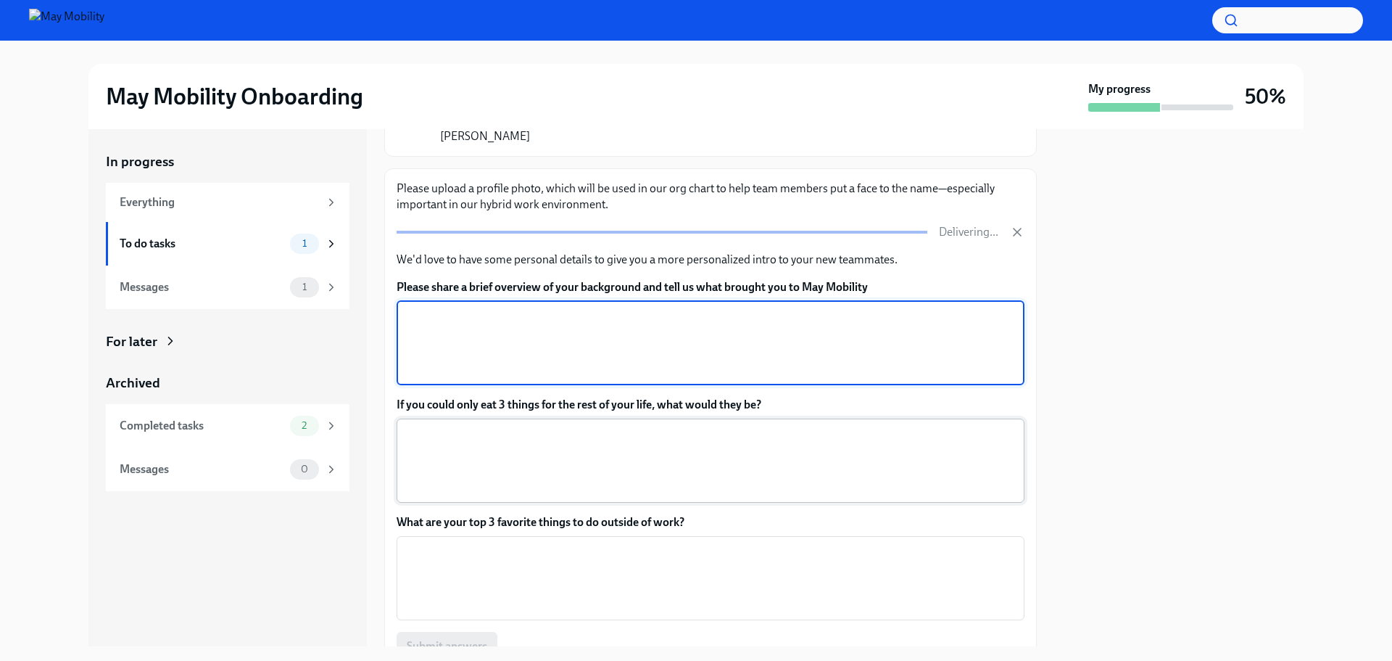
click at [635, 429] on textarea "If you could only eat 3 things for the rest of your life, what would they be?" at bounding box center [710, 461] width 611 height 70
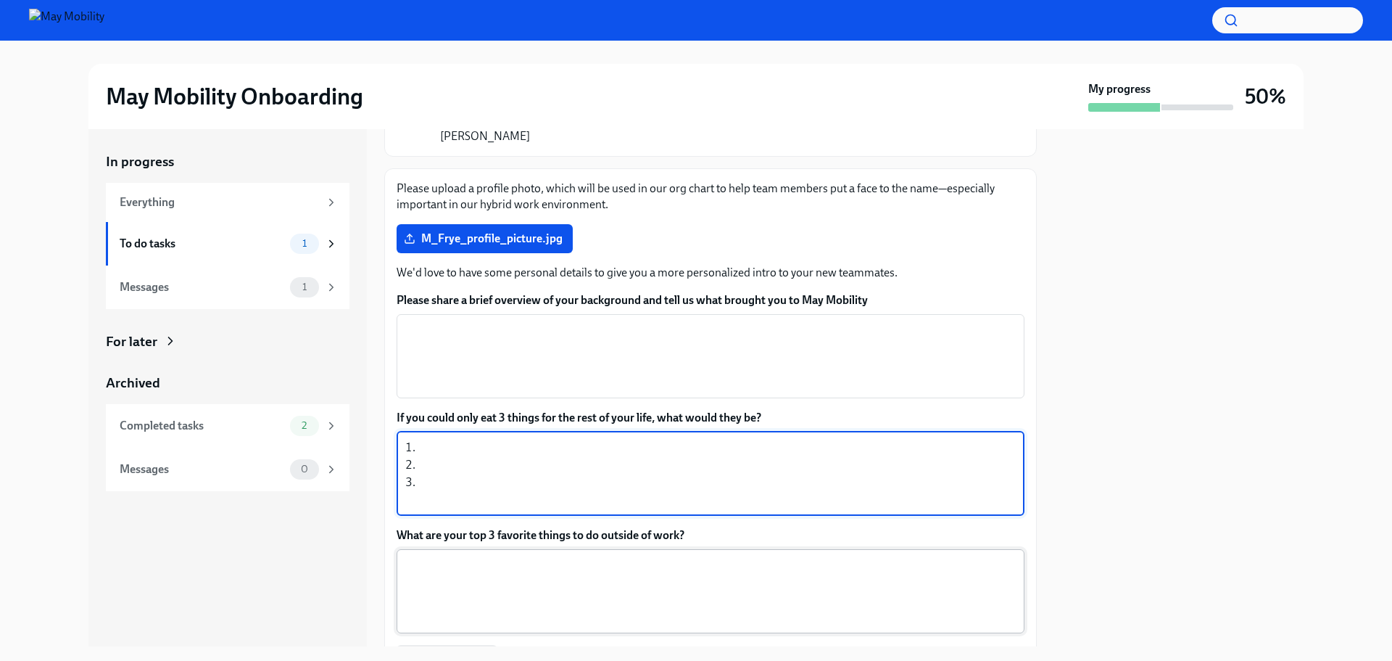
type textarea "1. 2. 3."
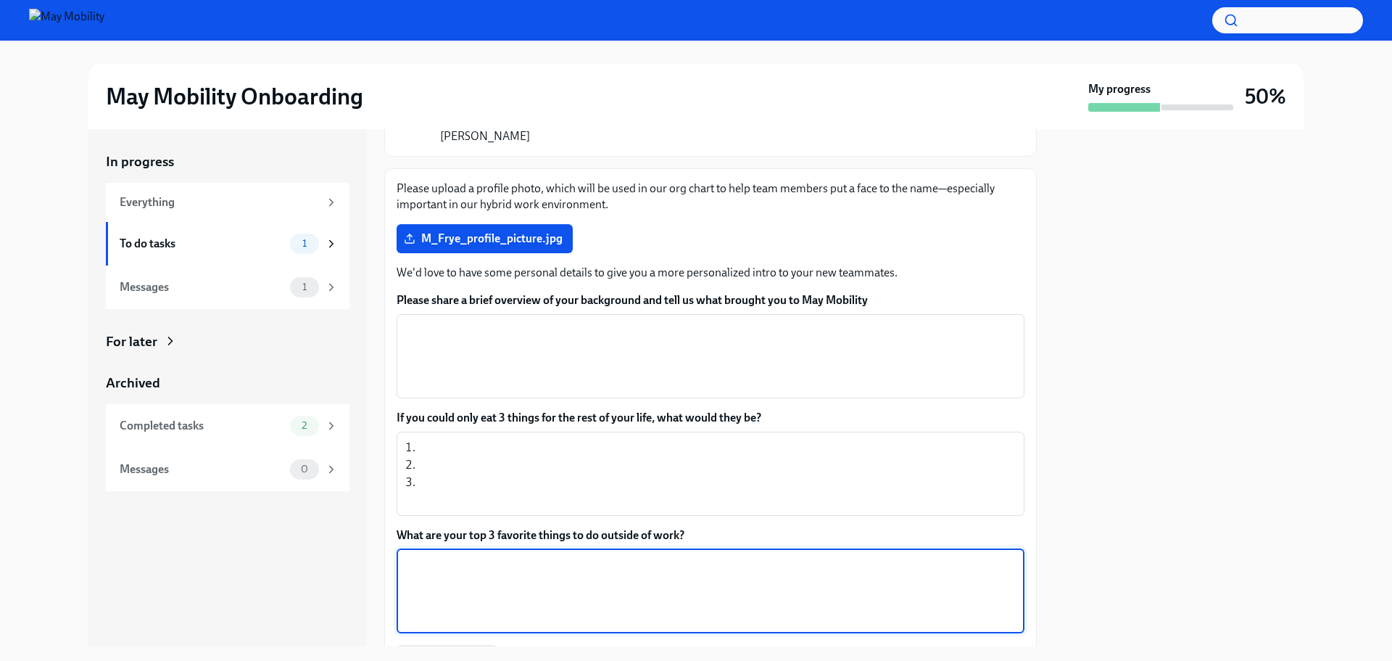
click at [480, 556] on textarea "What are your top 3 favorite things to do outside of work?" at bounding box center [710, 591] width 611 height 70
type textarea "1. 2. 3."
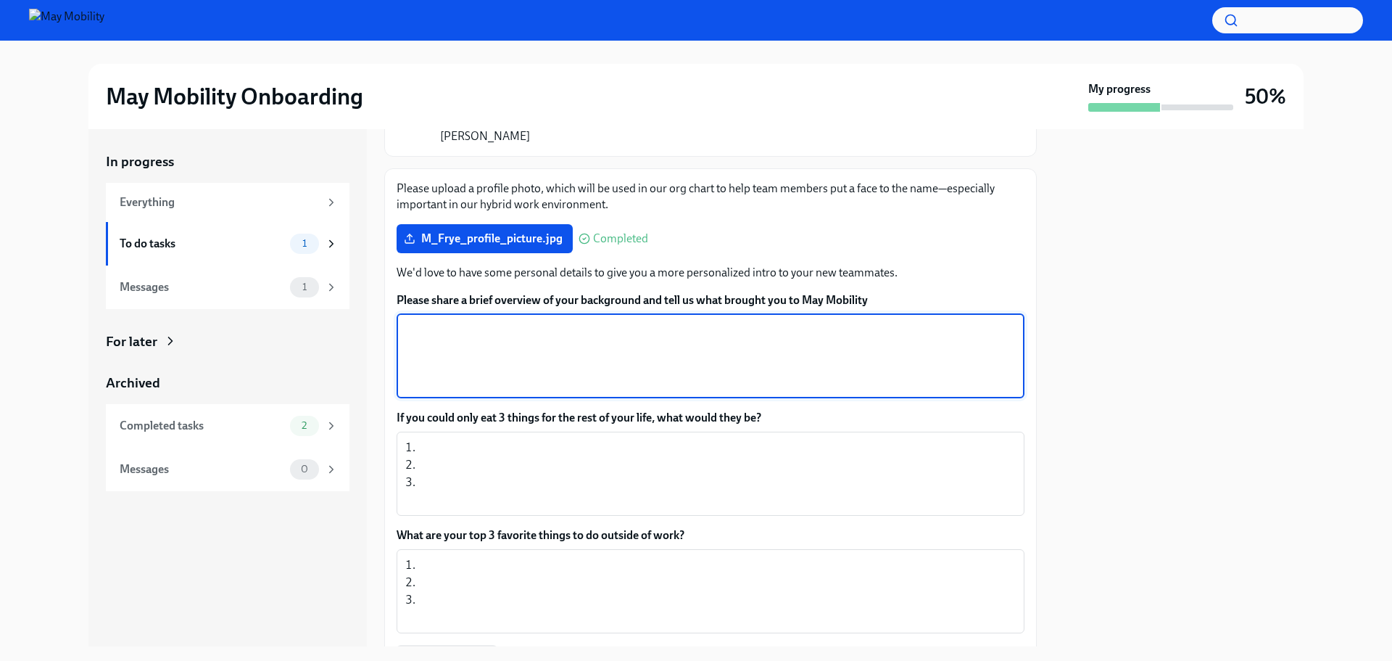
click at [534, 326] on textarea "Please share a brief overview of your background and tell us what brought you t…" at bounding box center [710, 356] width 611 height 70
click at [471, 439] on textarea "1. 2. 3." at bounding box center [710, 474] width 611 height 70
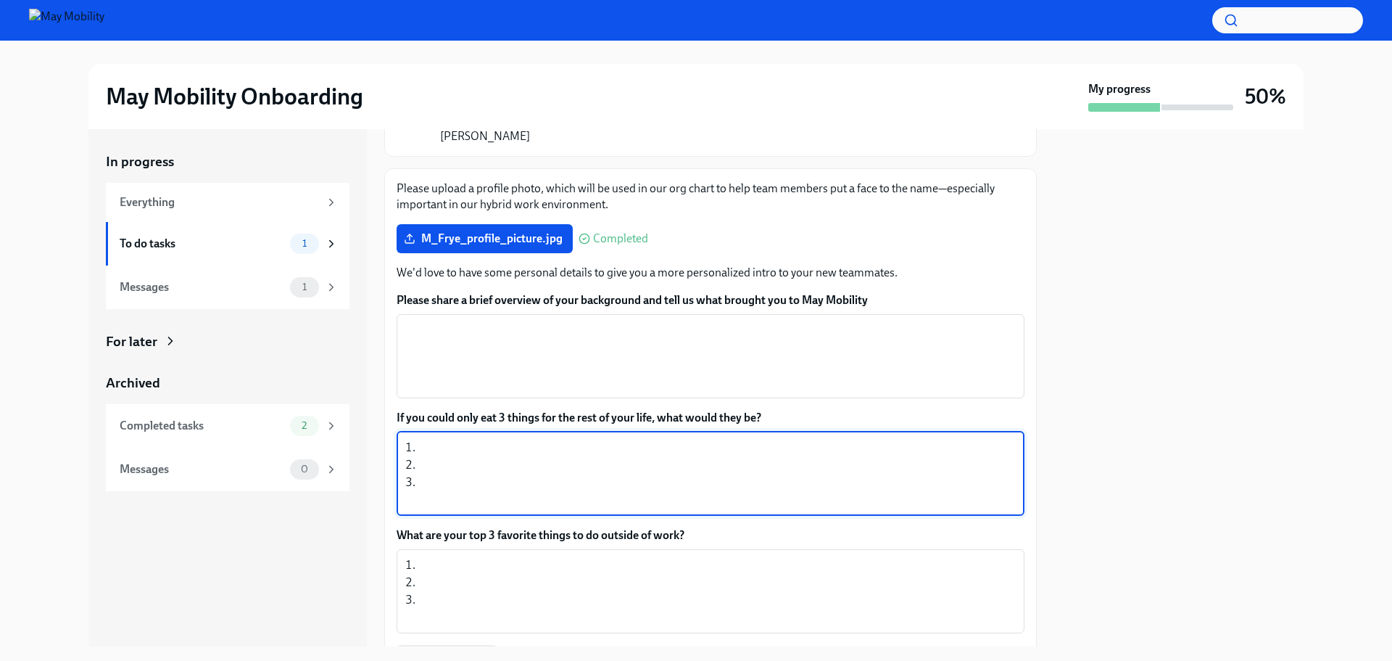
paste textarea "Tacos de Gaonera"
click at [447, 451] on textarea "1. Tacos de Gaonera 2. 3." at bounding box center [710, 474] width 611 height 70
paste textarea "Jägerschnitzel"
click at [434, 471] on textarea "1. Tacos de Gaonera 2. Jägerschnitzel 3." at bounding box center [710, 474] width 611 height 70
click at [443, 464] on textarea "1. Tacos de Gaonera 2. Jägerschnitzel 3." at bounding box center [710, 474] width 611 height 70
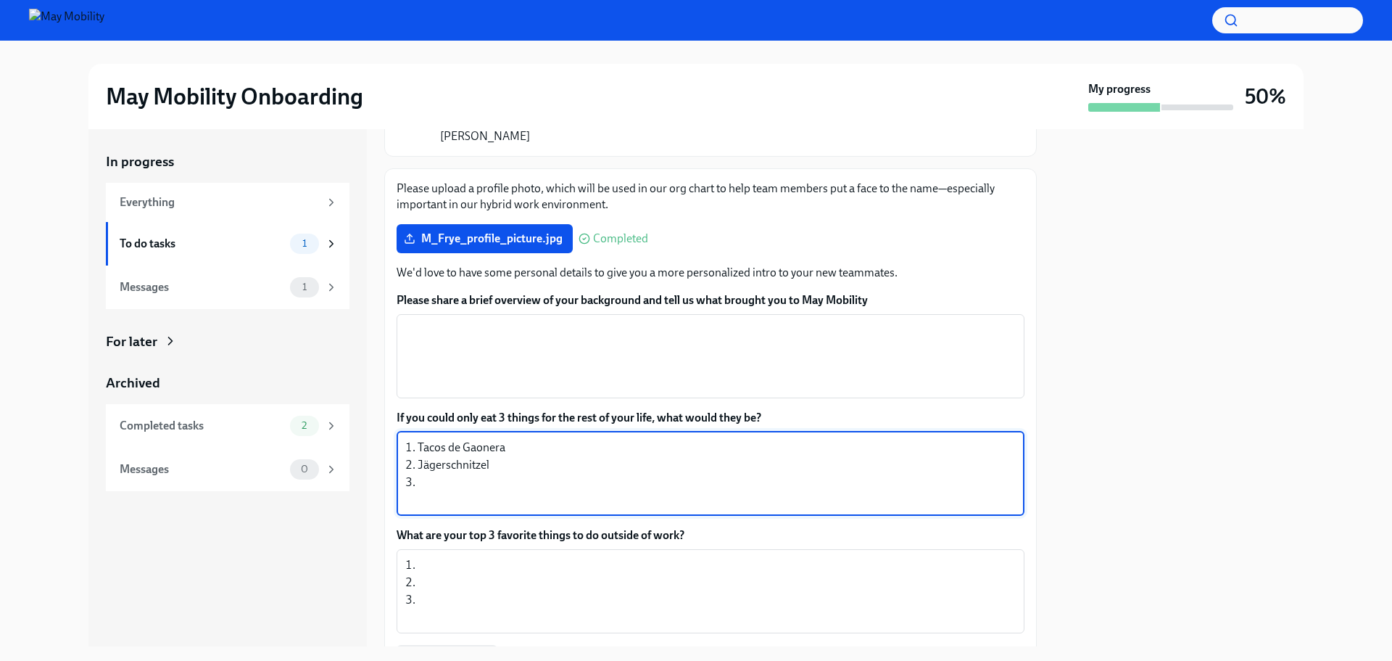
paste textarea "Yellowtail sashimi with [PERSON_NAME] and Ponzu"
type textarea "1. Tacos de Gaonera 2. Jägerschnitzel 3. Yellowtail sashimi with [PERSON_NAME] …"
click at [542, 556] on textarea "1. 2. 3." at bounding box center [710, 591] width 611 height 70
drag, startPoint x: 512, startPoint y: 430, endPoint x: 417, endPoint y: 430, distance: 95.0
click at [417, 439] on textarea "1. Tacos de Gaonera 2. Jägerschnitzel 3. Yellowtail sashimi with [PERSON_NAME] …" at bounding box center [710, 474] width 611 height 70
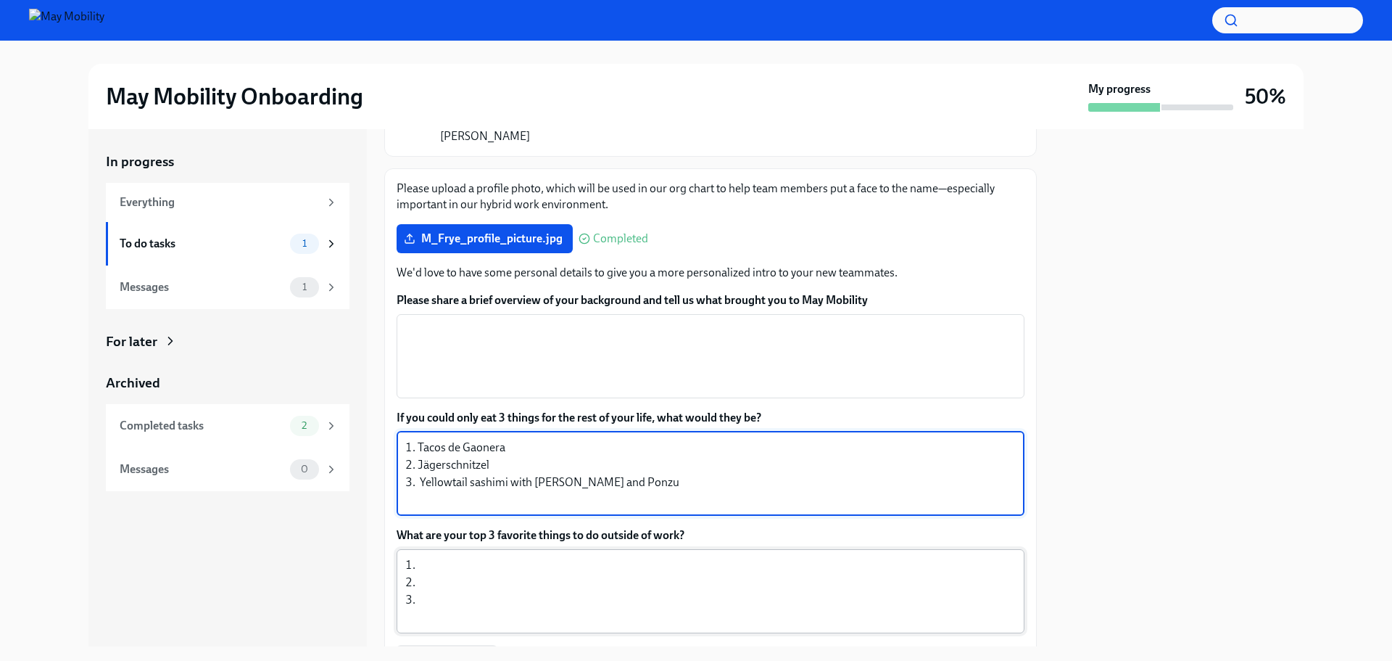
click at [508, 556] on textarea "1. 2. 3." at bounding box center [710, 591] width 611 height 70
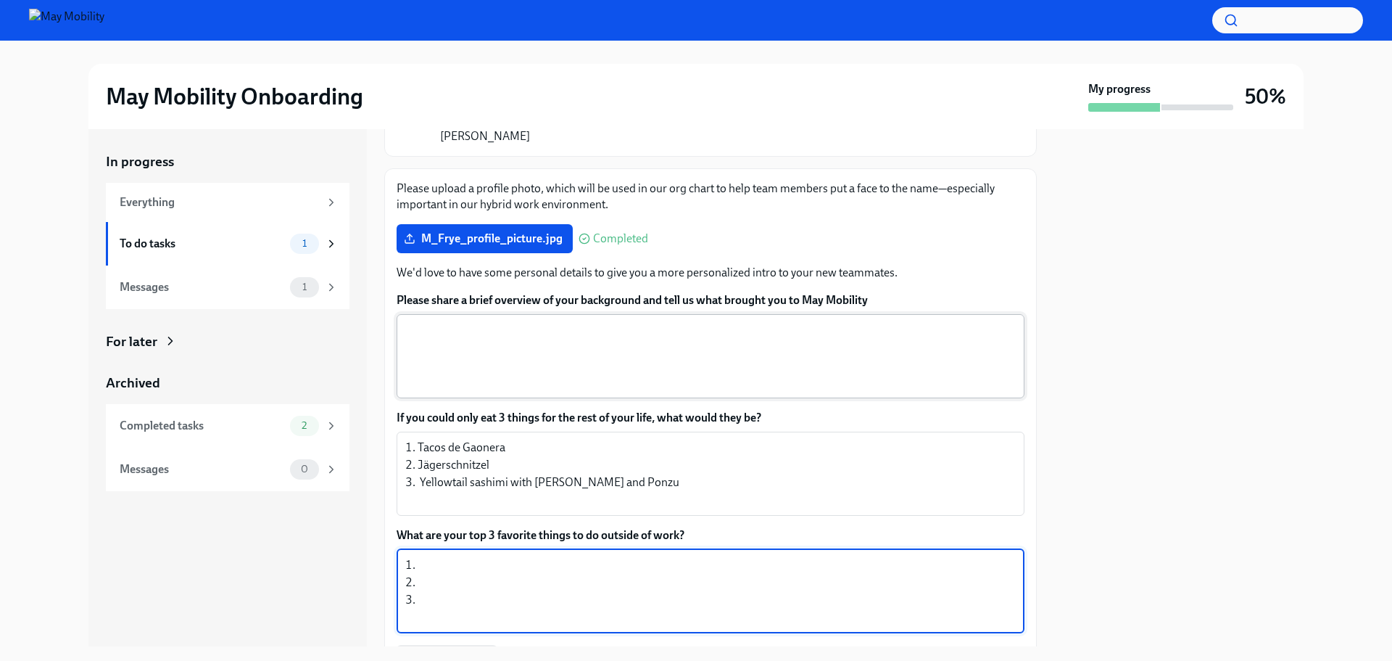
click at [483, 321] on textarea "Please share a brief overview of your background and tell us what brought you t…" at bounding box center [710, 356] width 611 height 70
click at [473, 556] on textarea "1. 2. 3." at bounding box center [710, 591] width 611 height 70
type textarea "1. Travel 2. Building robots 3. Cooking / grilling"
click at [468, 321] on textarea "Please share a brief overview of your background and tell us what brought you t…" at bounding box center [710, 356] width 611 height 70
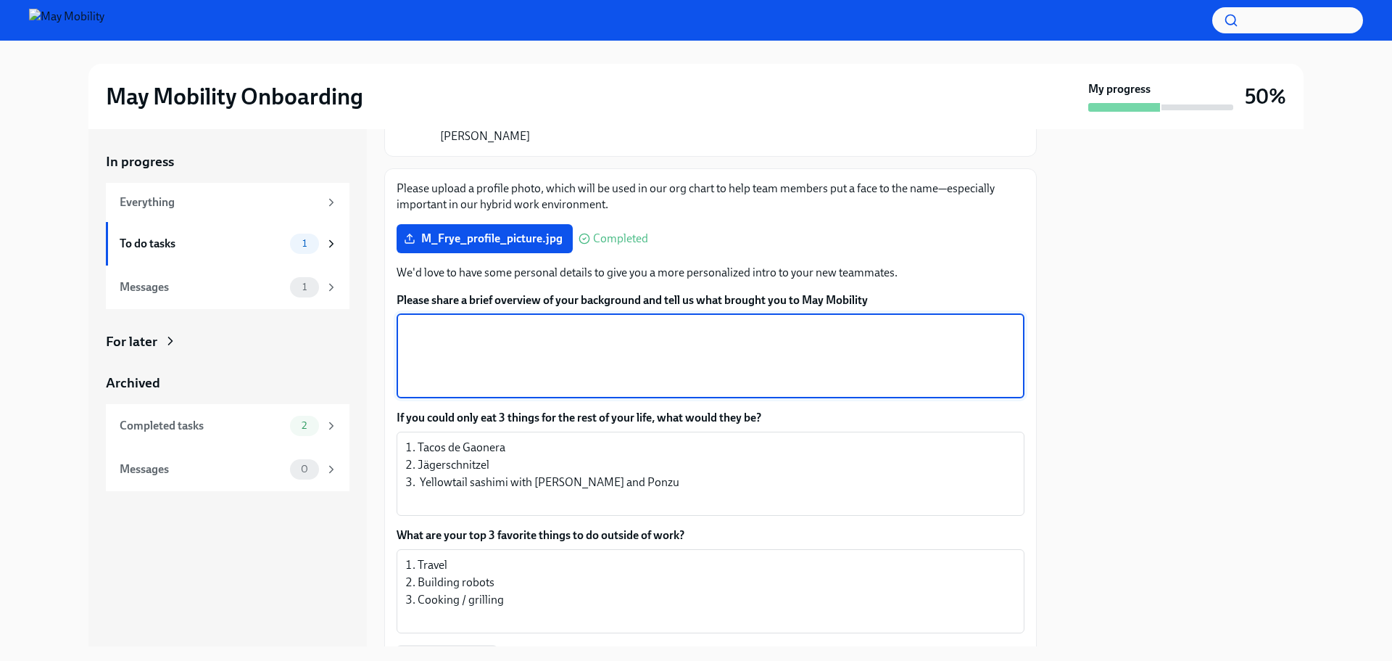
click at [439, 321] on textarea "Please share a brief overview of your background and tell us what brought you t…" at bounding box center [710, 356] width 611 height 70
